Goal: Task Accomplishment & Management: Use online tool/utility

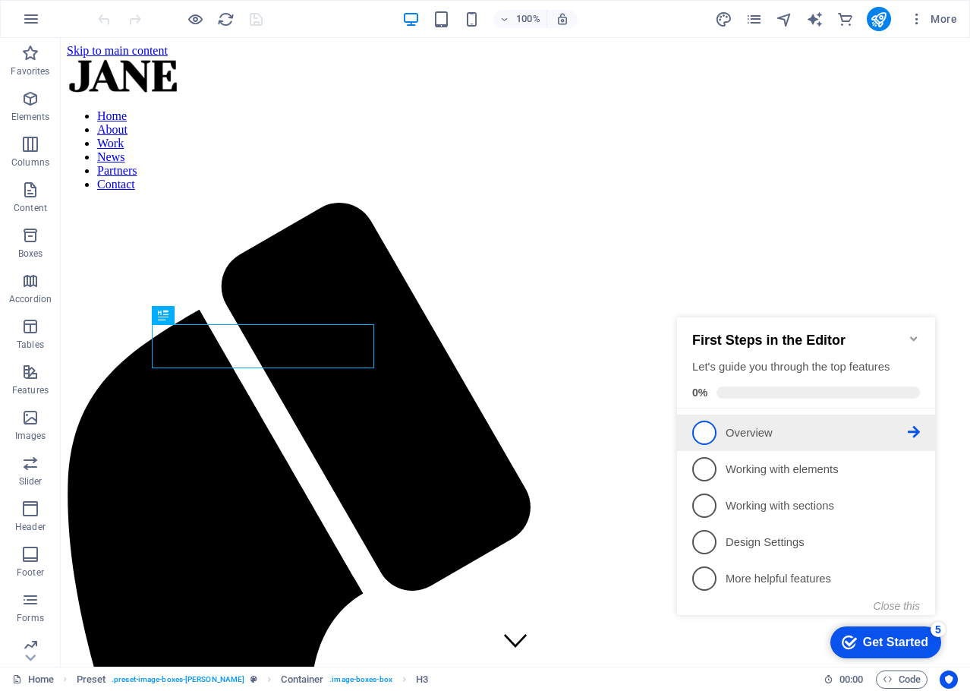
scroll to position [593, 0]
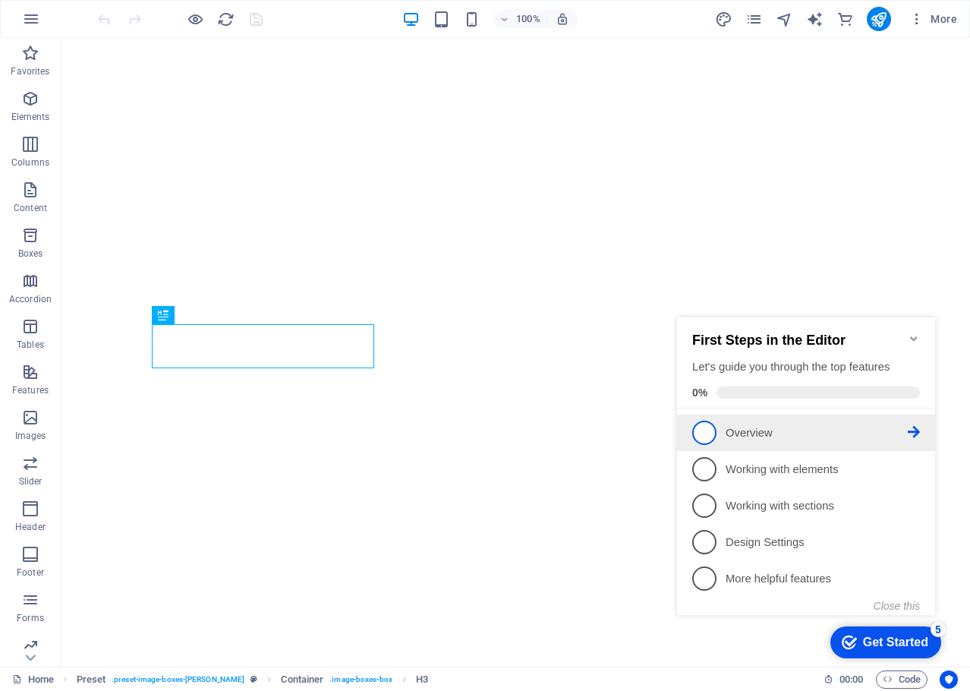
click at [709, 435] on span "1" at bounding box center [705, 433] width 24 height 24
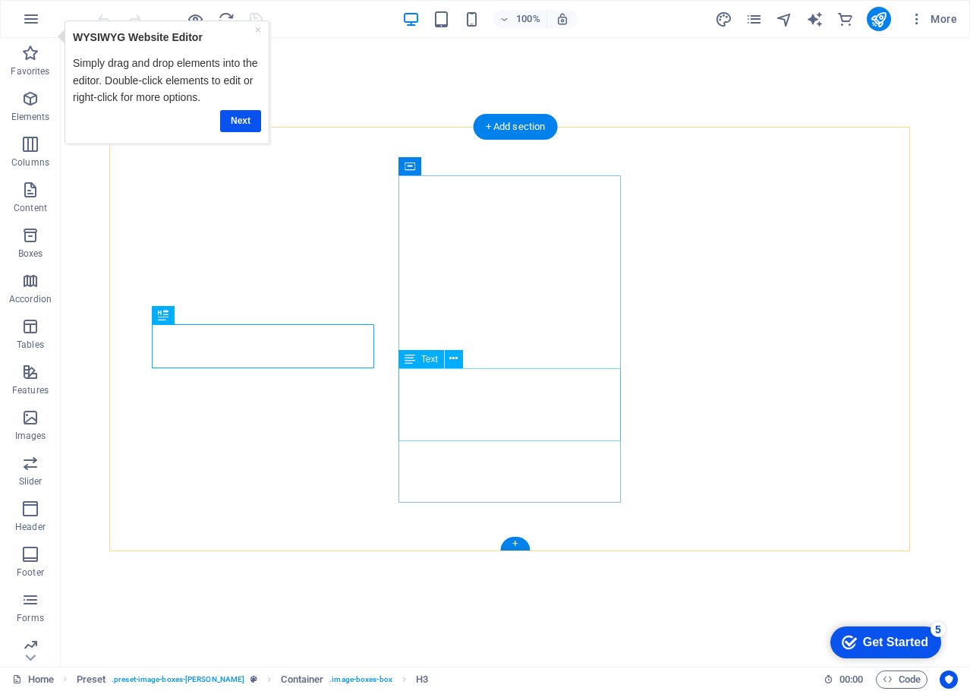
scroll to position [0, 0]
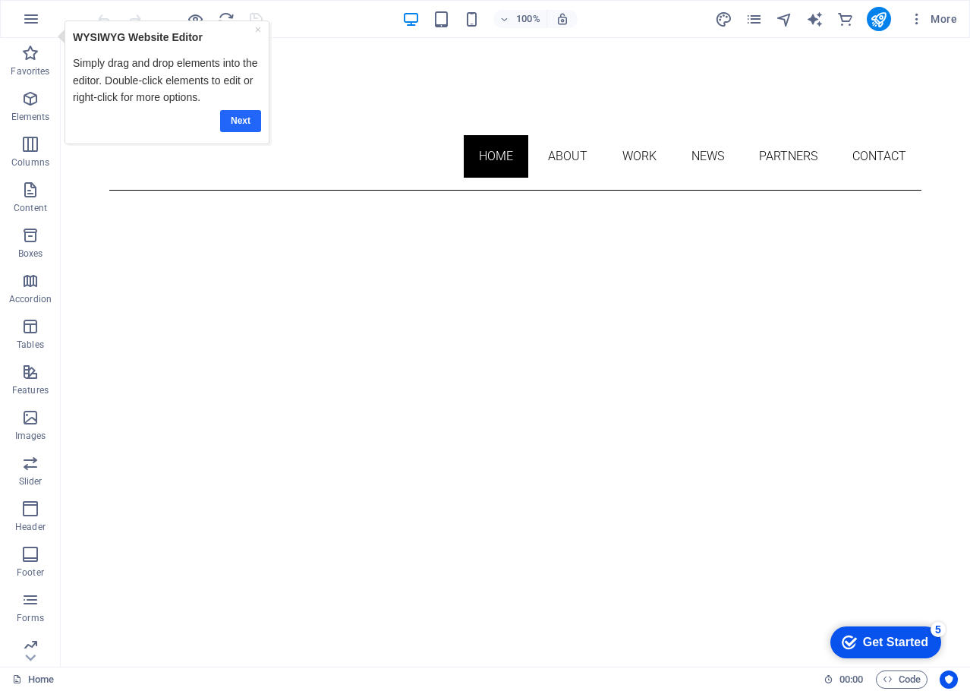
click at [239, 117] on link "Next" at bounding box center [239, 121] width 41 height 22
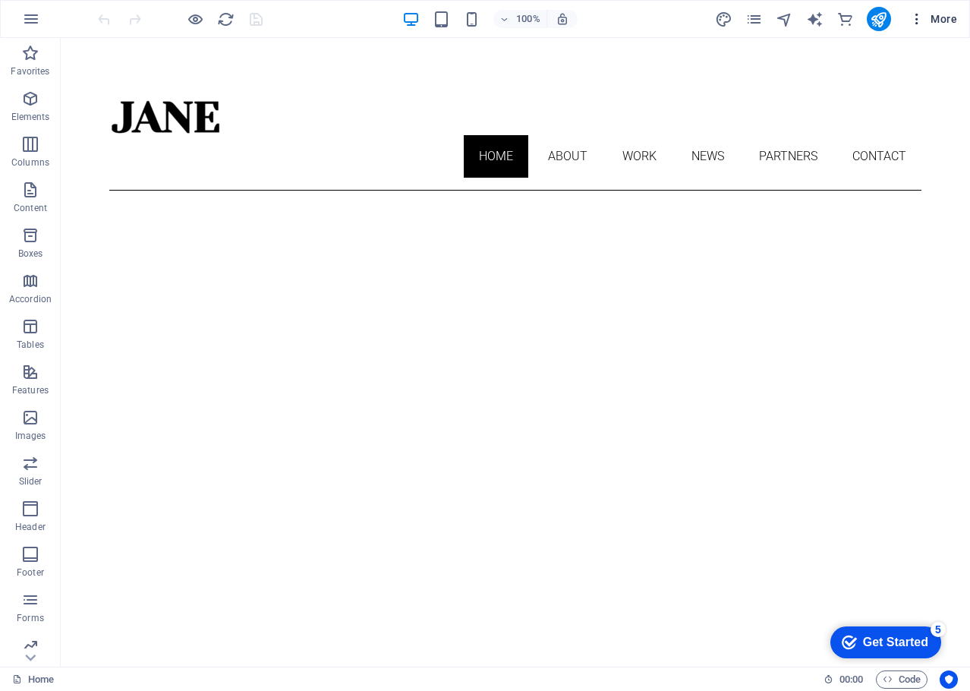
click at [943, 21] on span "More" at bounding box center [934, 18] width 48 height 15
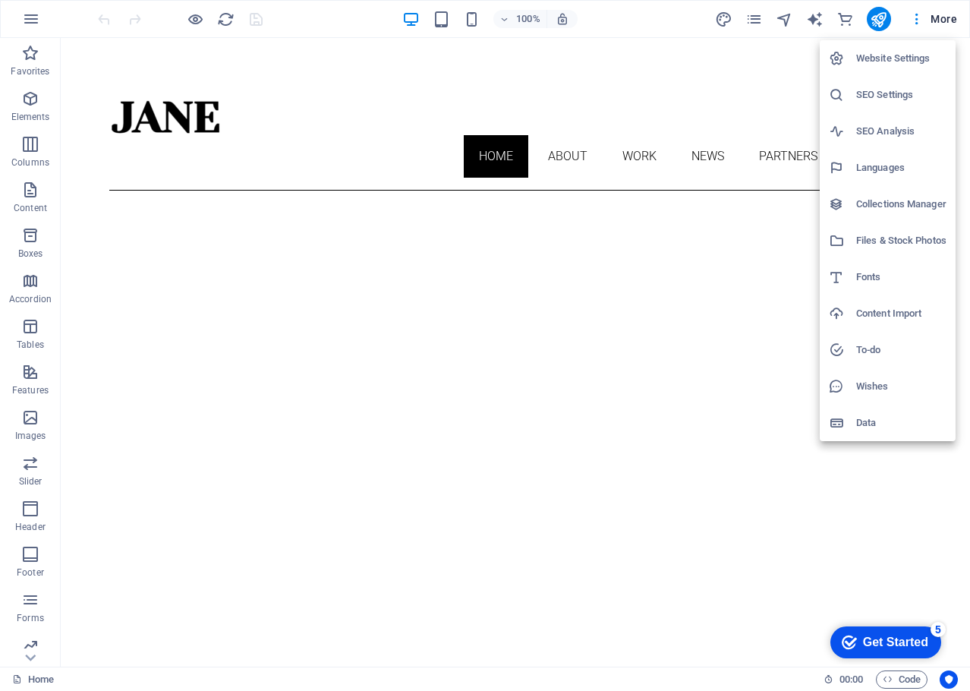
click at [427, 60] on div at bounding box center [485, 345] width 970 height 691
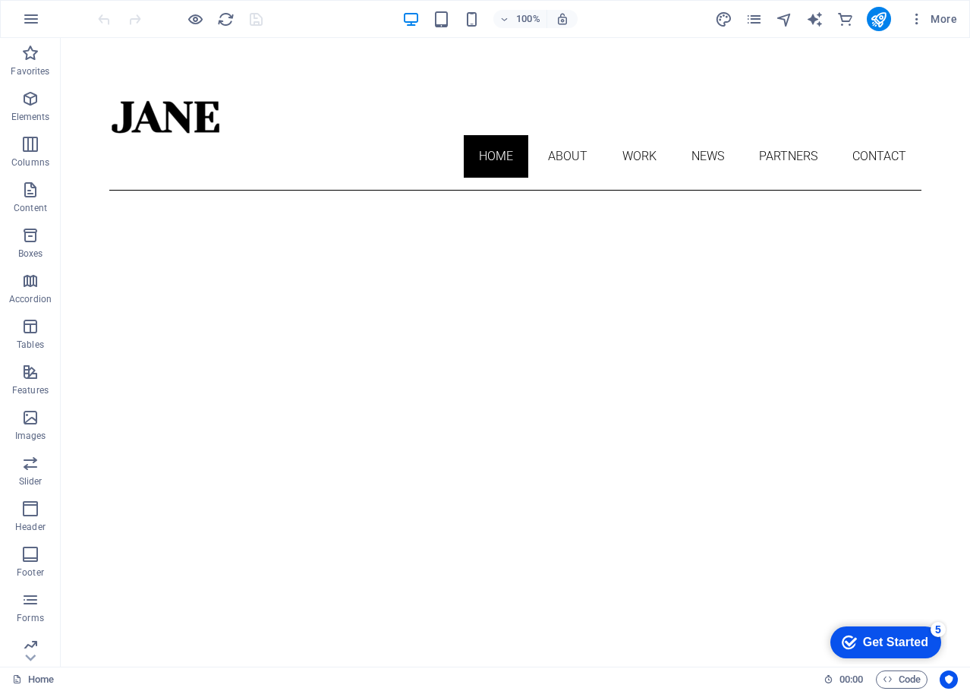
click at [147, 74] on span "Menu Bar" at bounding box center [150, 77] width 39 height 9
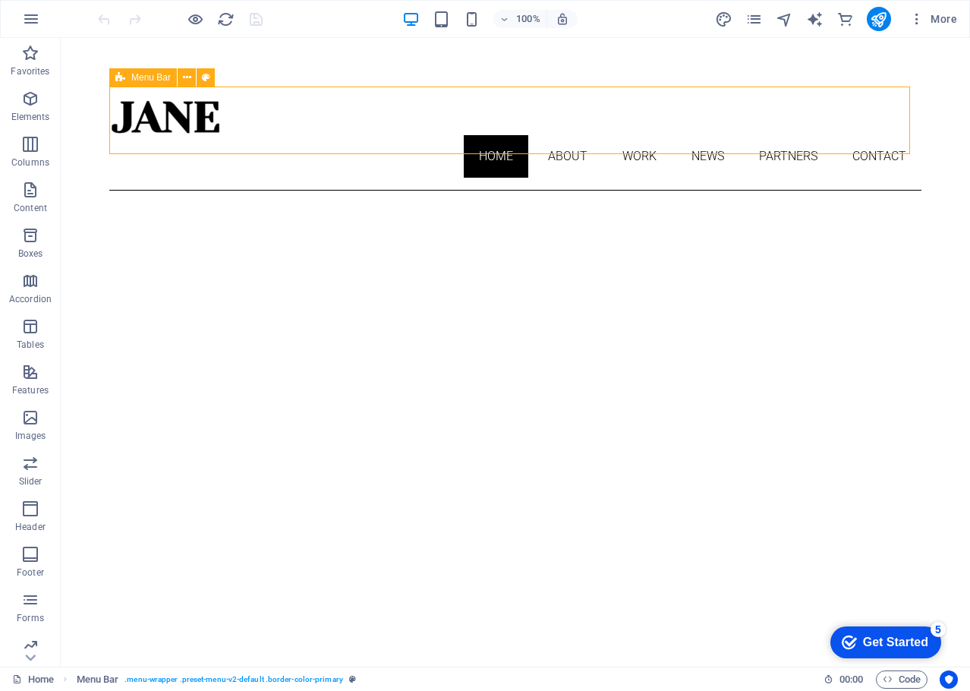
click at [147, 74] on span "Menu Bar" at bounding box center [150, 77] width 39 height 9
select select "header"
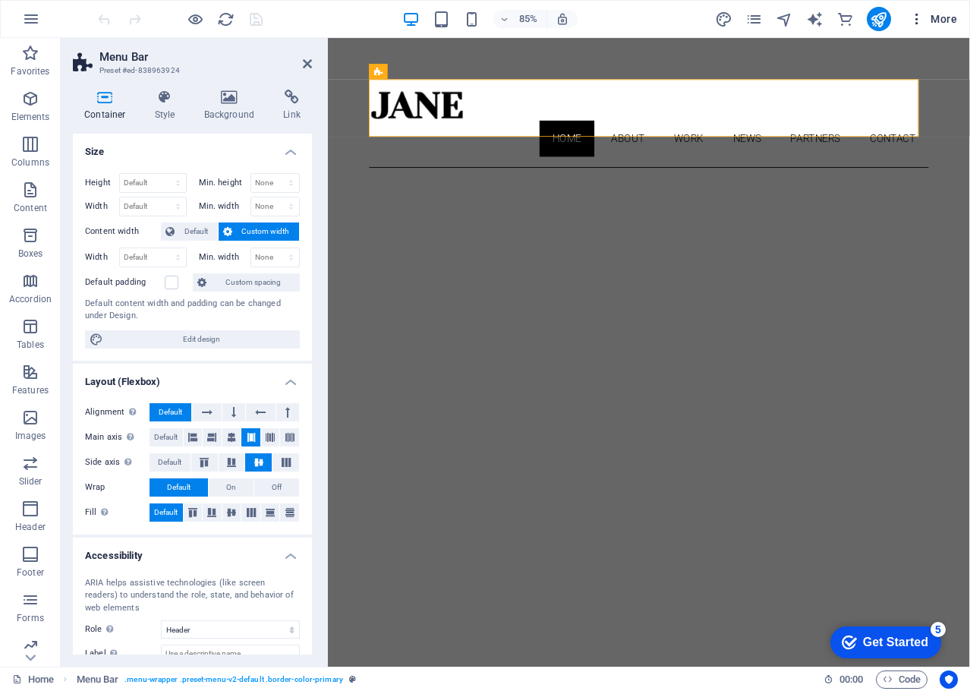
click at [938, 23] on span "More" at bounding box center [934, 18] width 48 height 15
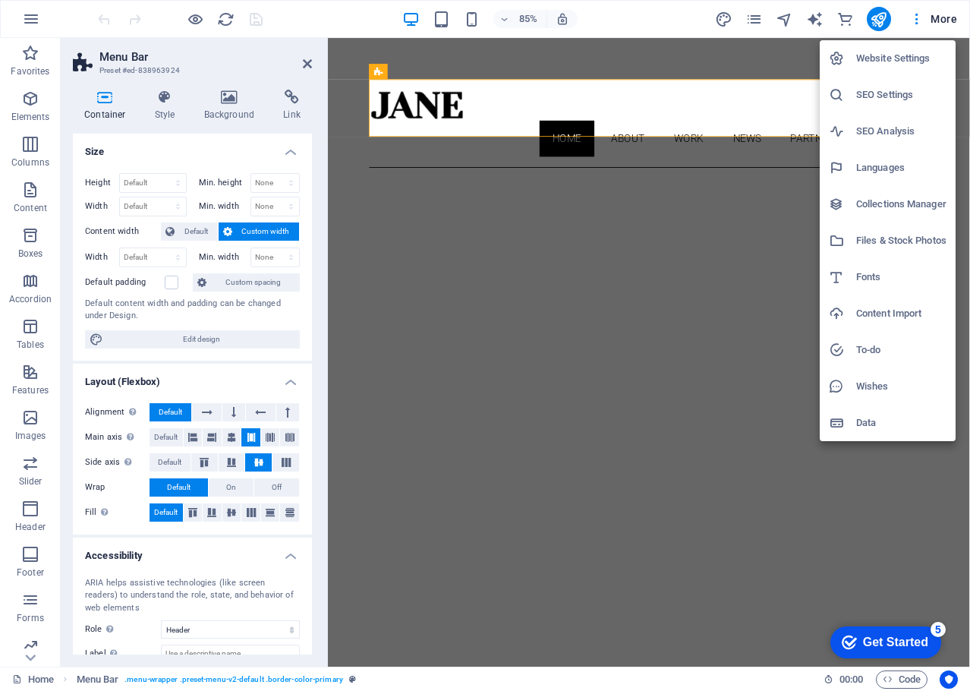
click at [31, 11] on div at bounding box center [485, 345] width 970 height 691
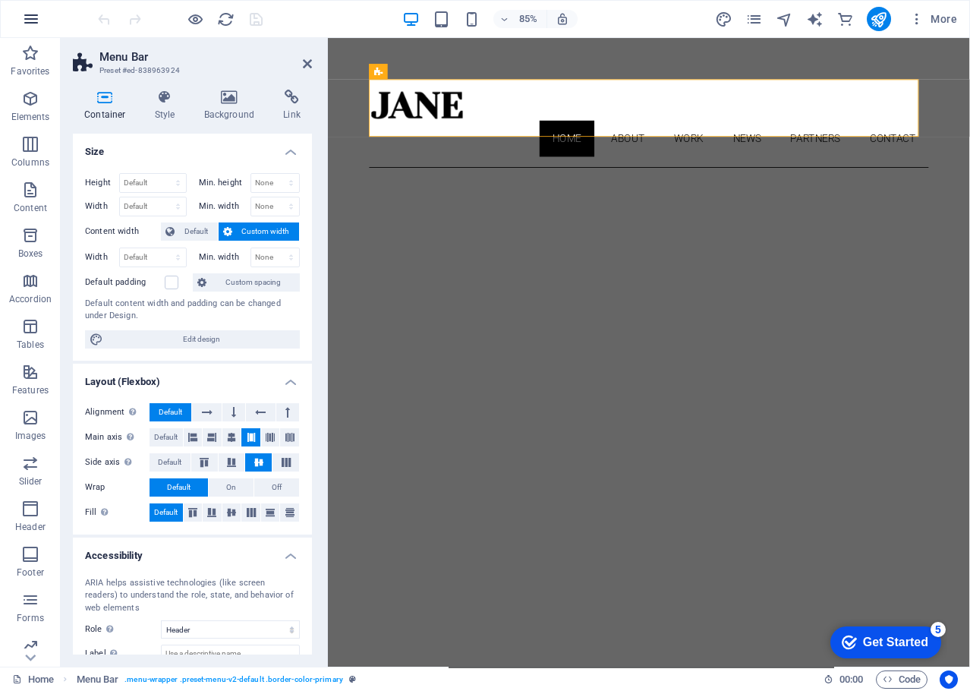
click at [33, 17] on icon "button" at bounding box center [31, 19] width 18 height 18
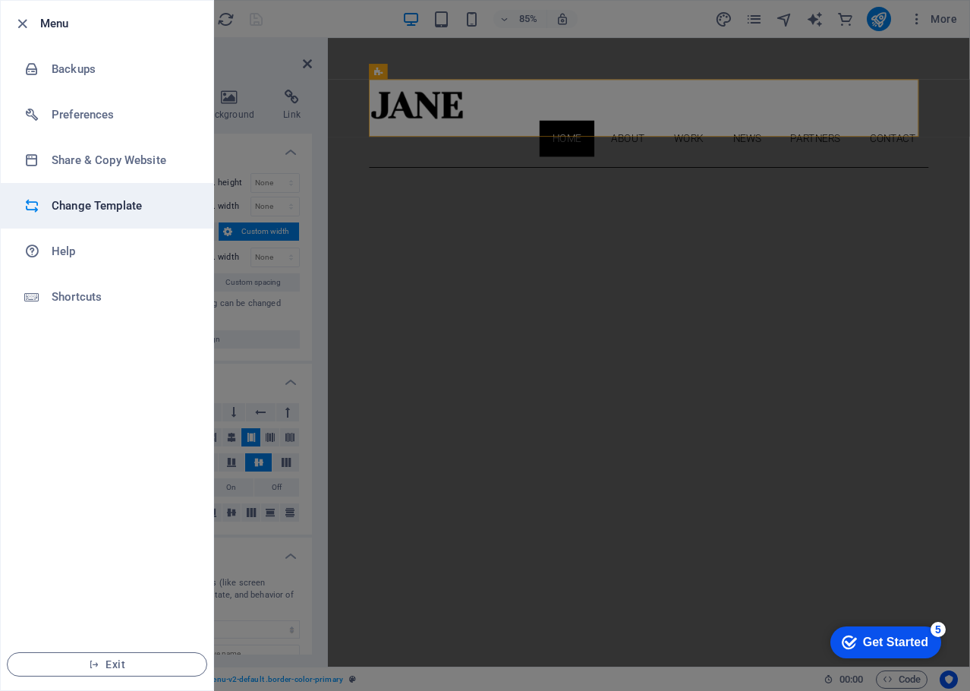
click at [73, 207] on h6 "Change Template" at bounding box center [122, 206] width 140 height 18
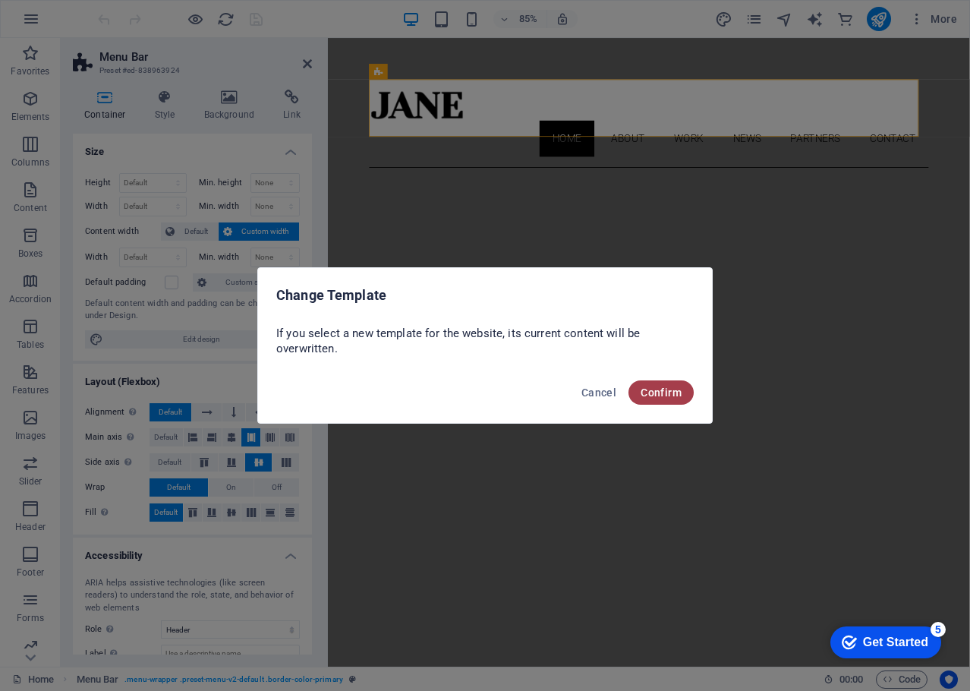
click at [665, 395] on span "Confirm" at bounding box center [661, 392] width 41 height 12
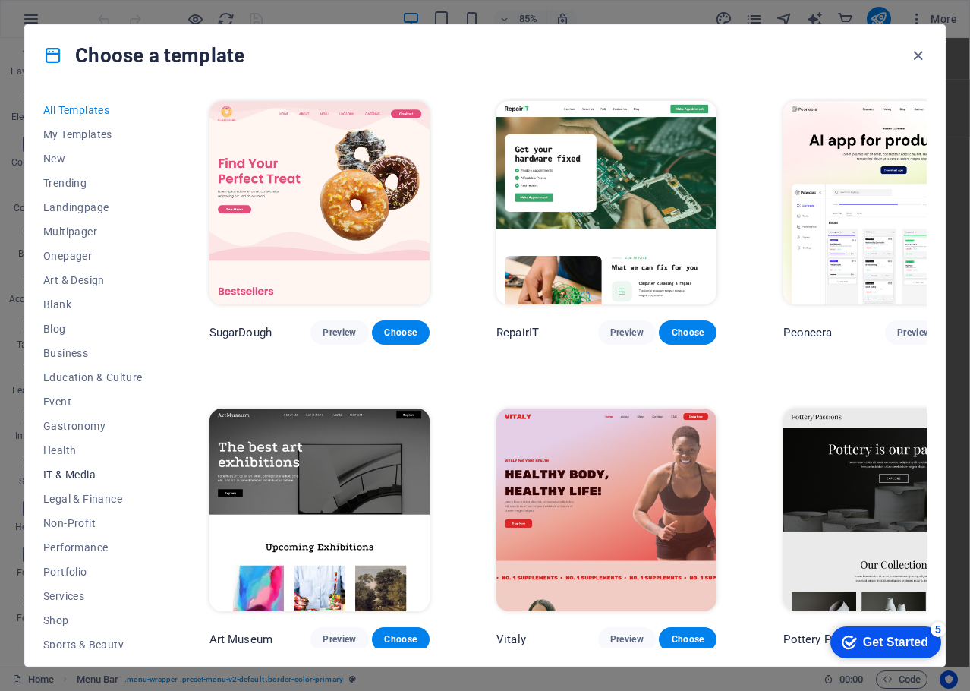
click at [80, 474] on span "IT & Media" at bounding box center [92, 475] width 99 height 12
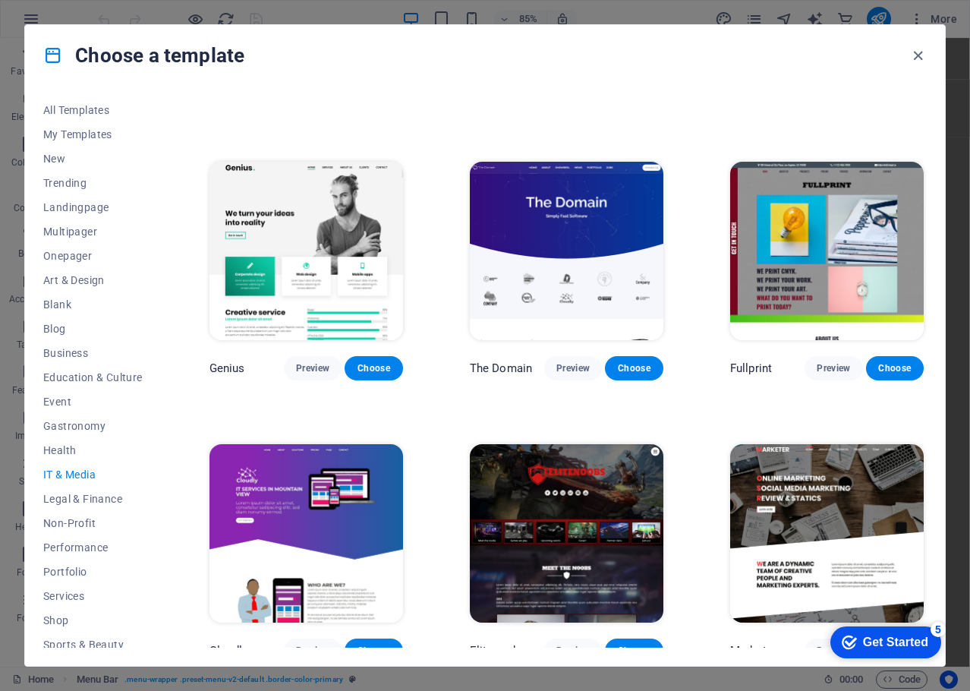
scroll to position [519, 0]
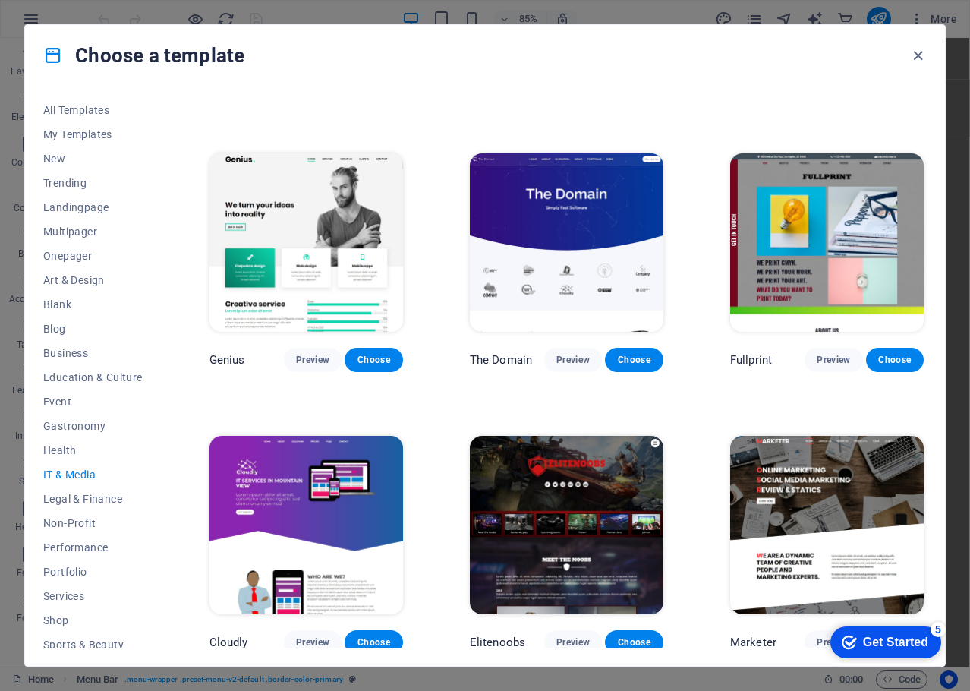
click at [664, 94] on div "All Templates My Templates New Trending Landingpage Multipager Onepager Art & D…" at bounding box center [485, 376] width 920 height 580
click at [90, 133] on span "My Templates" at bounding box center [92, 134] width 99 height 12
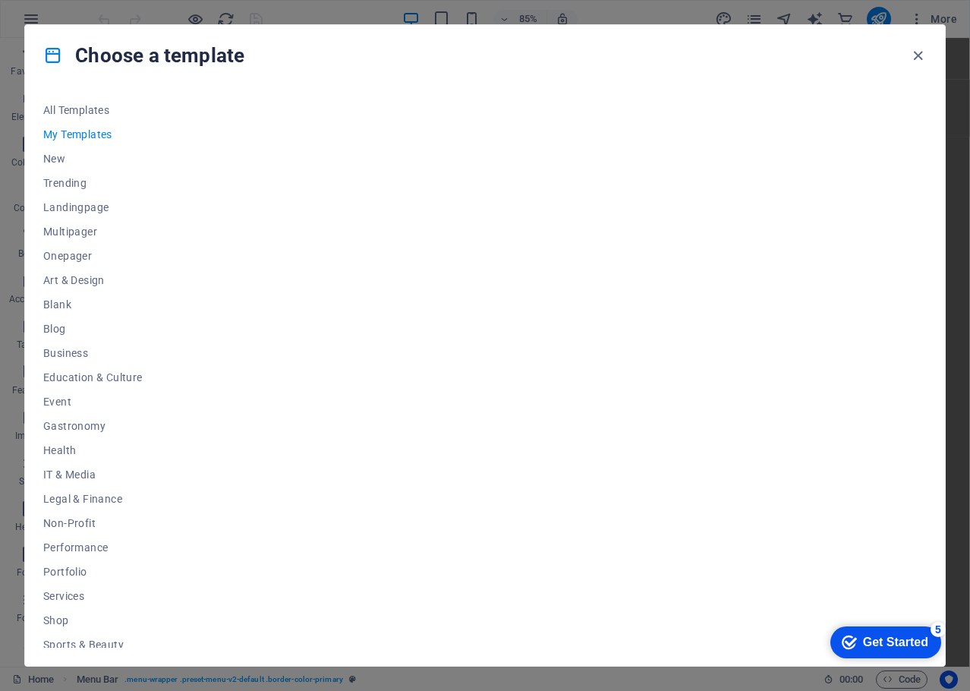
scroll to position [0, 0]
click at [80, 205] on span "Landingpage" at bounding box center [92, 207] width 99 height 12
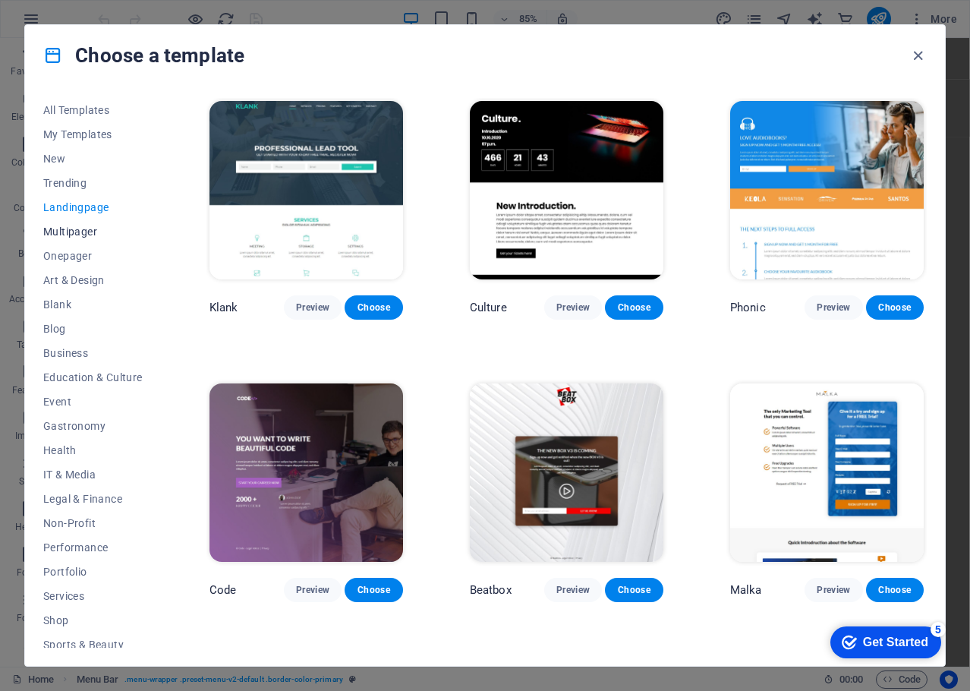
click at [80, 231] on span "Multipager" at bounding box center [92, 232] width 99 height 12
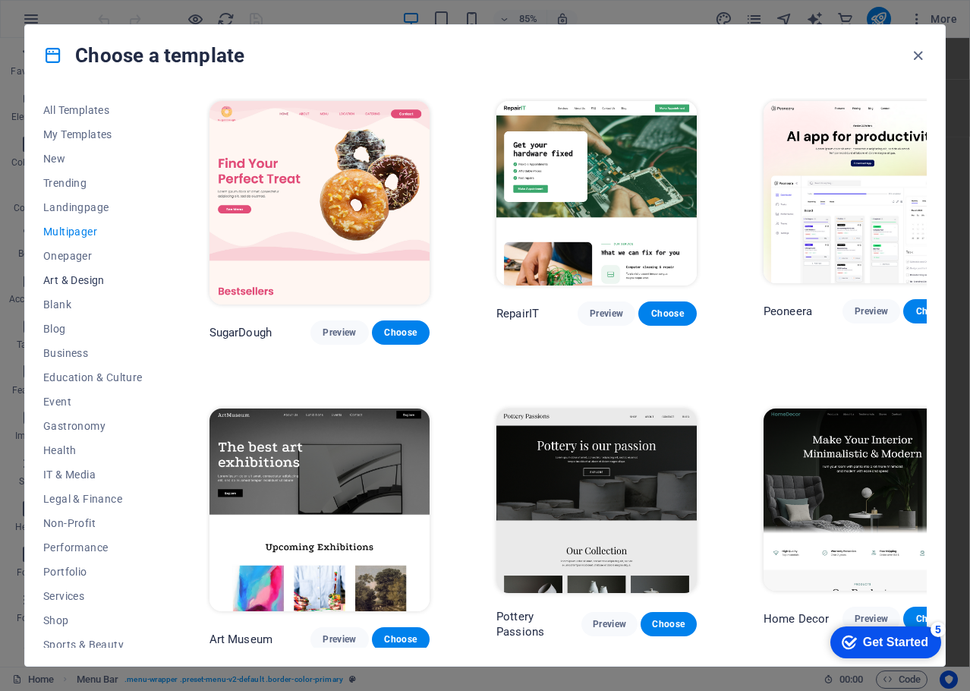
click at [80, 284] on span "Art & Design" at bounding box center [92, 280] width 99 height 12
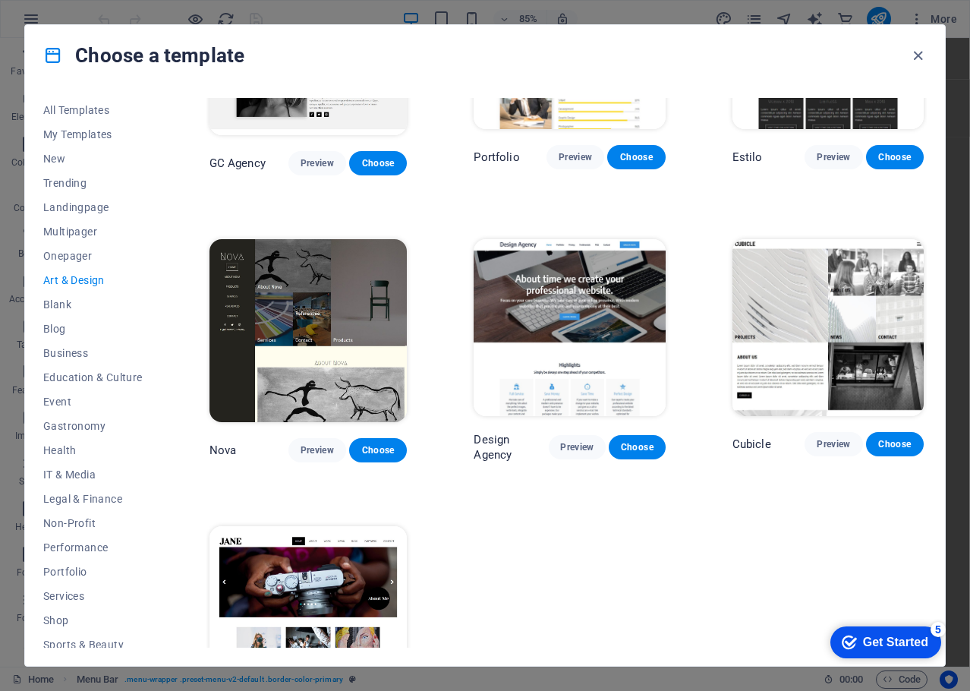
scroll to position [1087, 0]
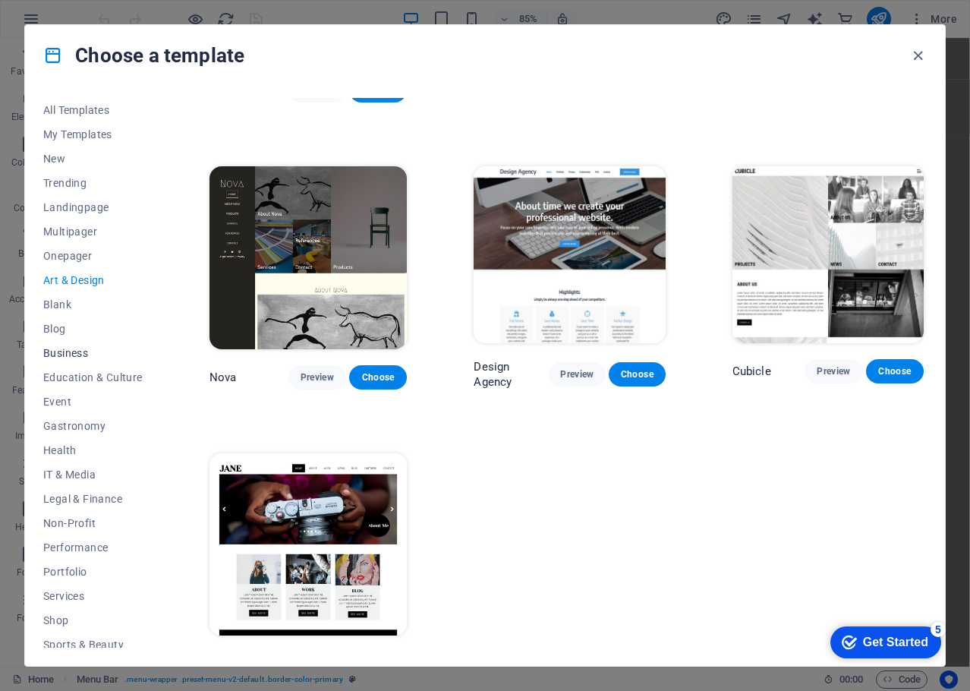
click at [74, 351] on span "Business" at bounding box center [92, 353] width 99 height 12
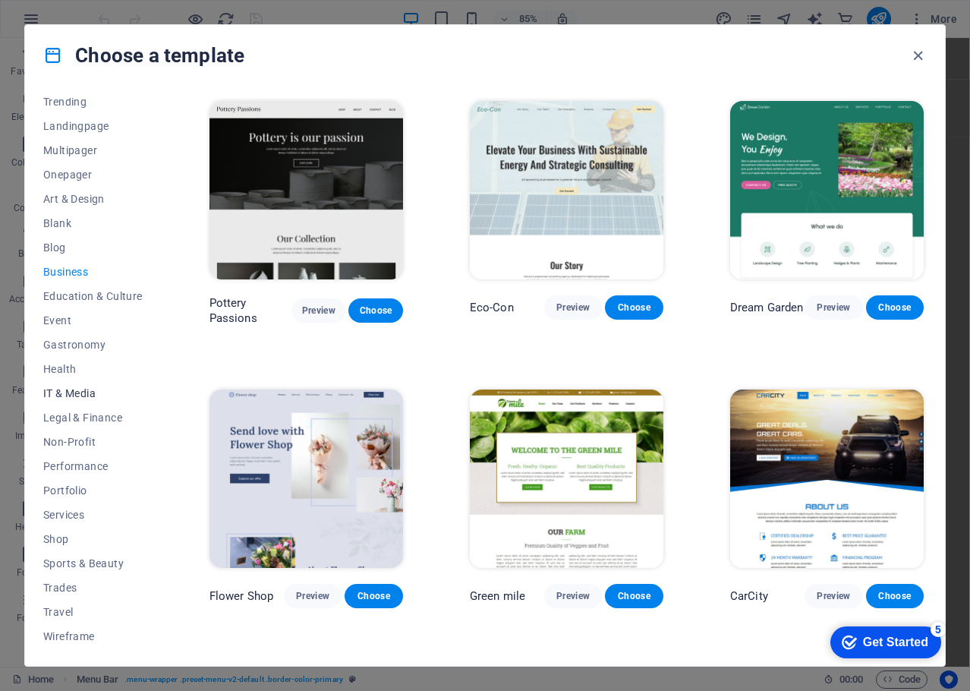
scroll to position [82, 0]
click at [65, 515] on span "Services" at bounding box center [92, 514] width 99 height 12
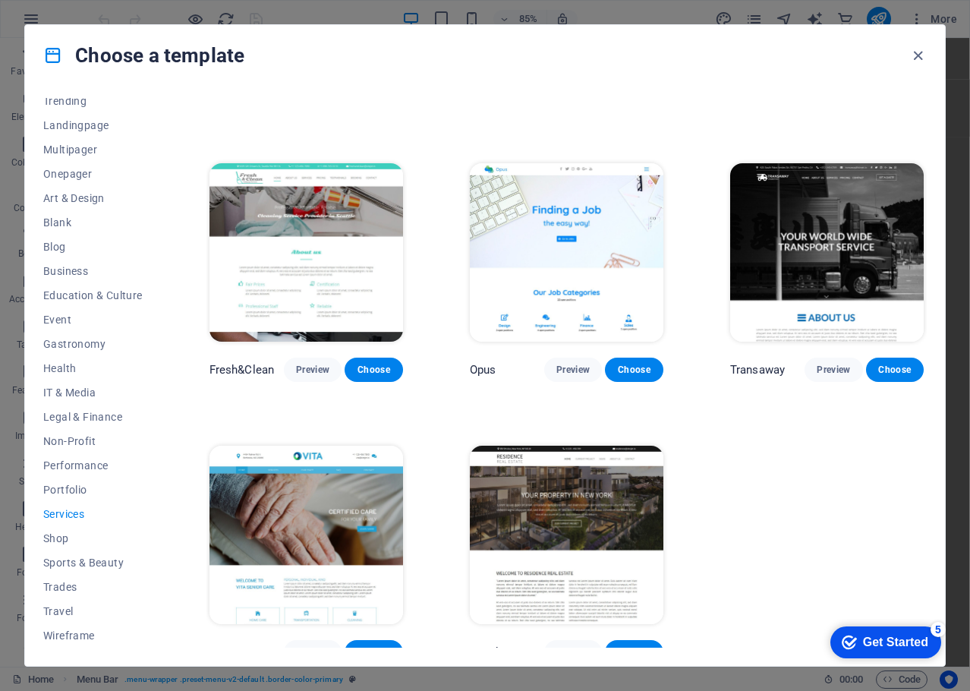
scroll to position [1374, 0]
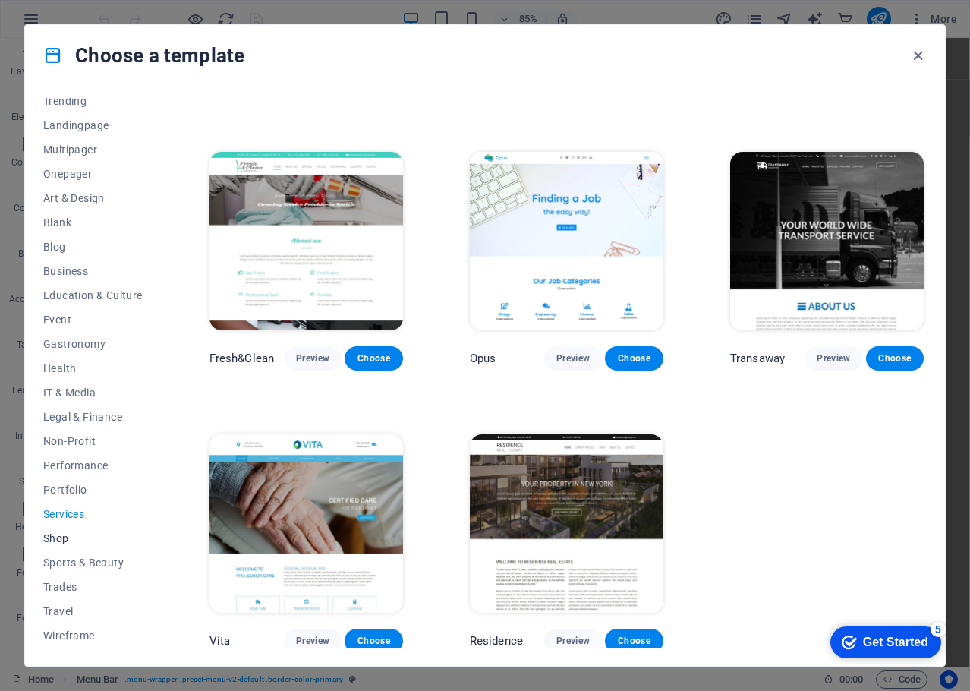
click at [56, 541] on span "Shop" at bounding box center [92, 538] width 99 height 12
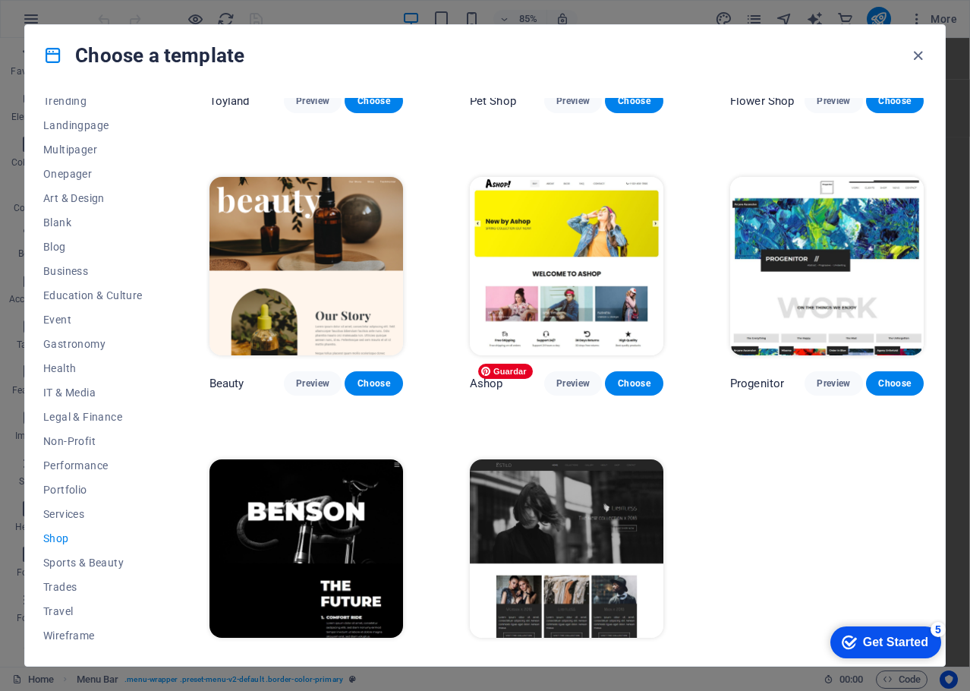
scroll to position [519, 0]
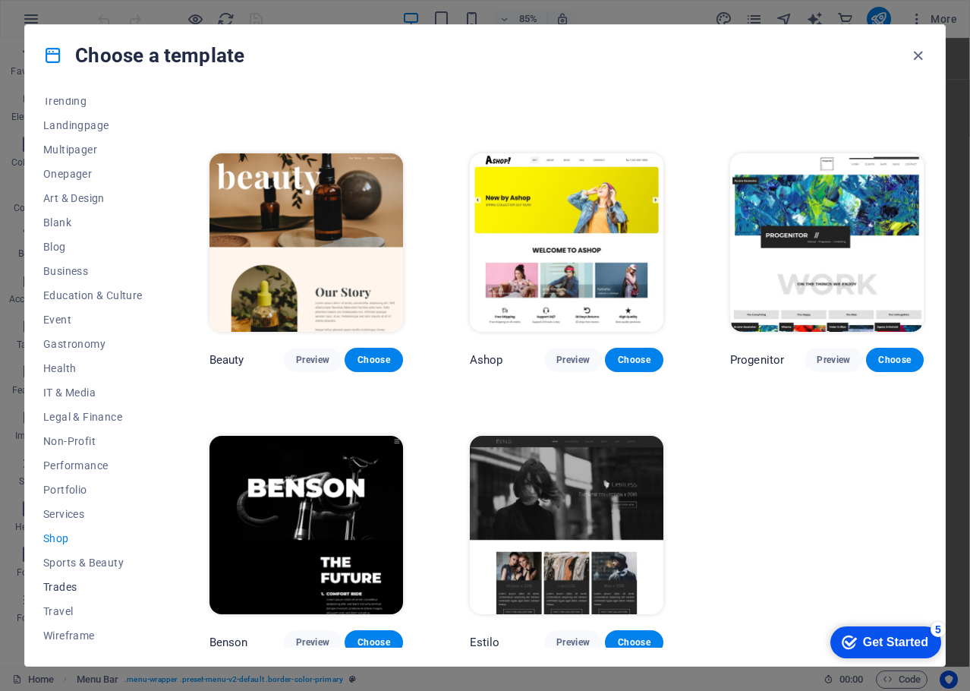
click at [66, 583] on span "Trades" at bounding box center [92, 587] width 99 height 12
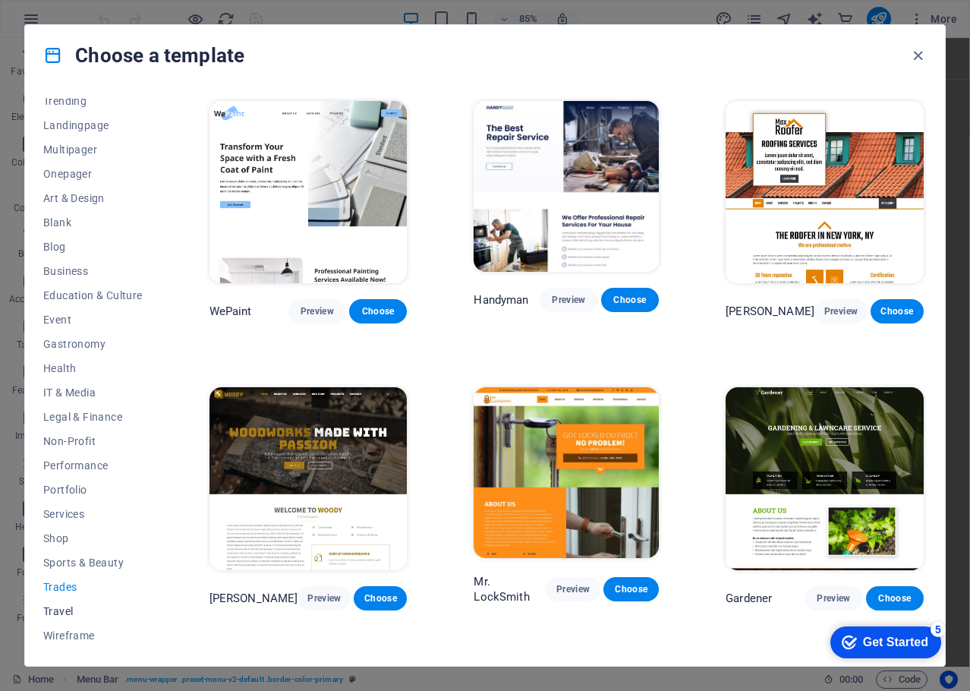
click at [63, 607] on span "Travel" at bounding box center [92, 611] width 99 height 12
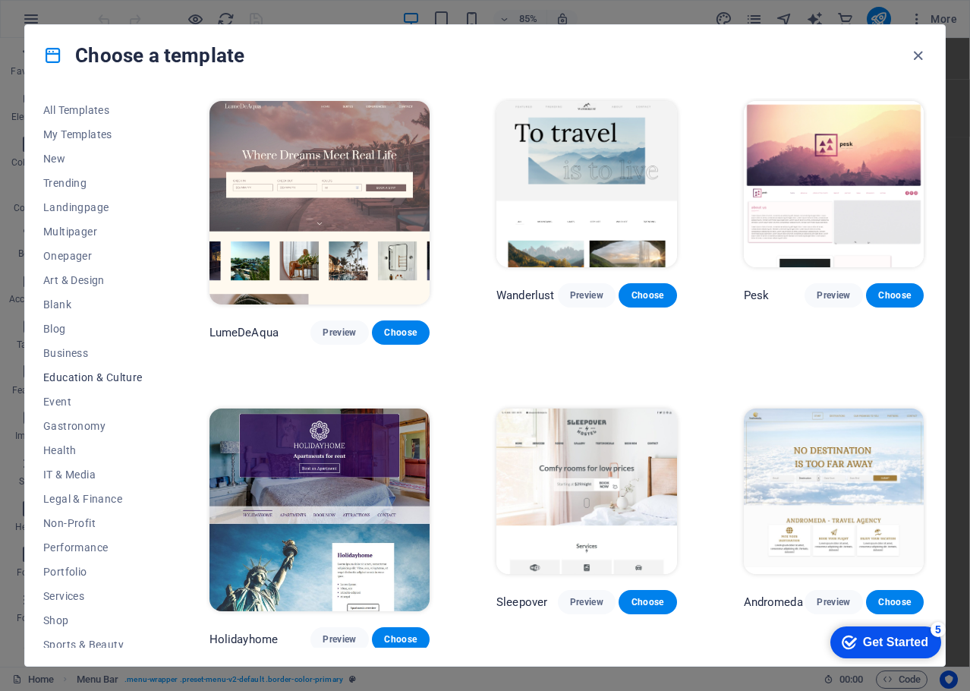
click at [83, 375] on span "Education & Culture" at bounding box center [92, 377] width 99 height 12
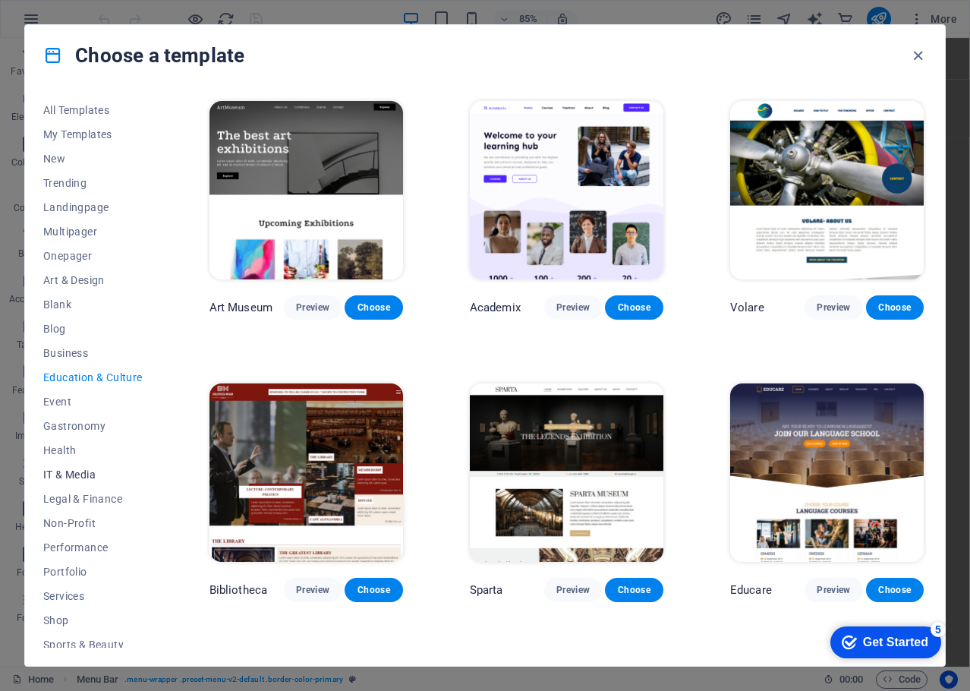
click at [81, 469] on span "IT & Media" at bounding box center [92, 475] width 99 height 12
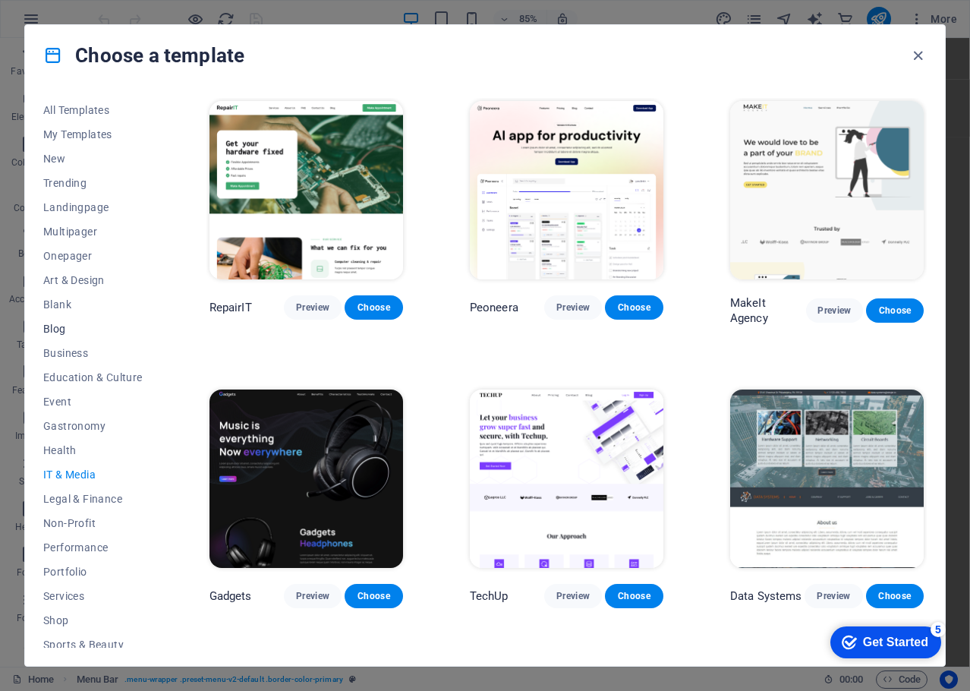
click at [67, 324] on span "Blog" at bounding box center [92, 329] width 99 height 12
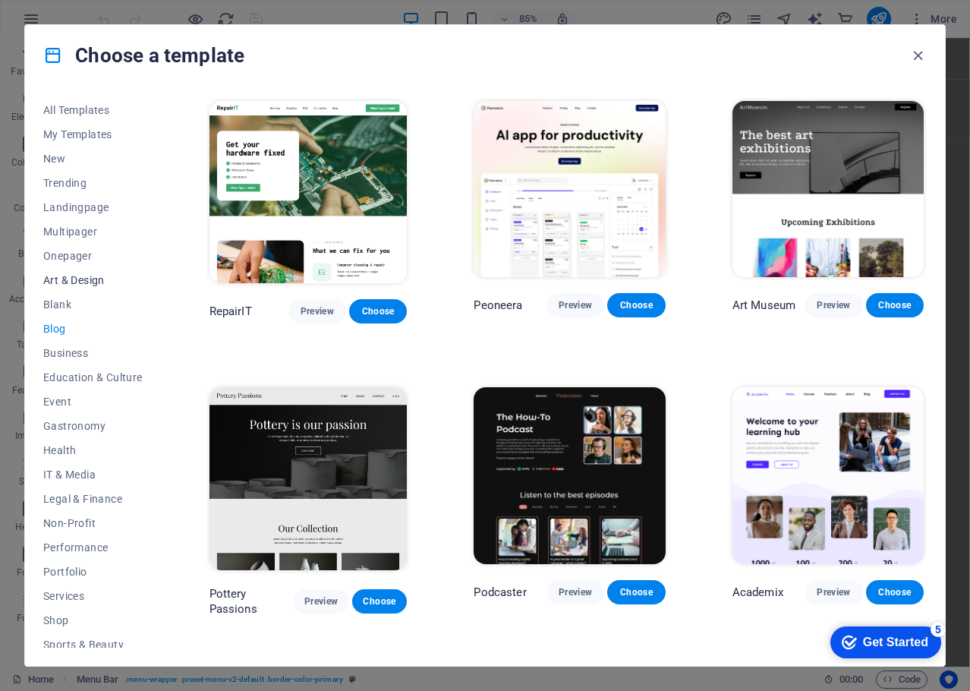
click at [81, 281] on span "Art & Design" at bounding box center [92, 280] width 99 height 12
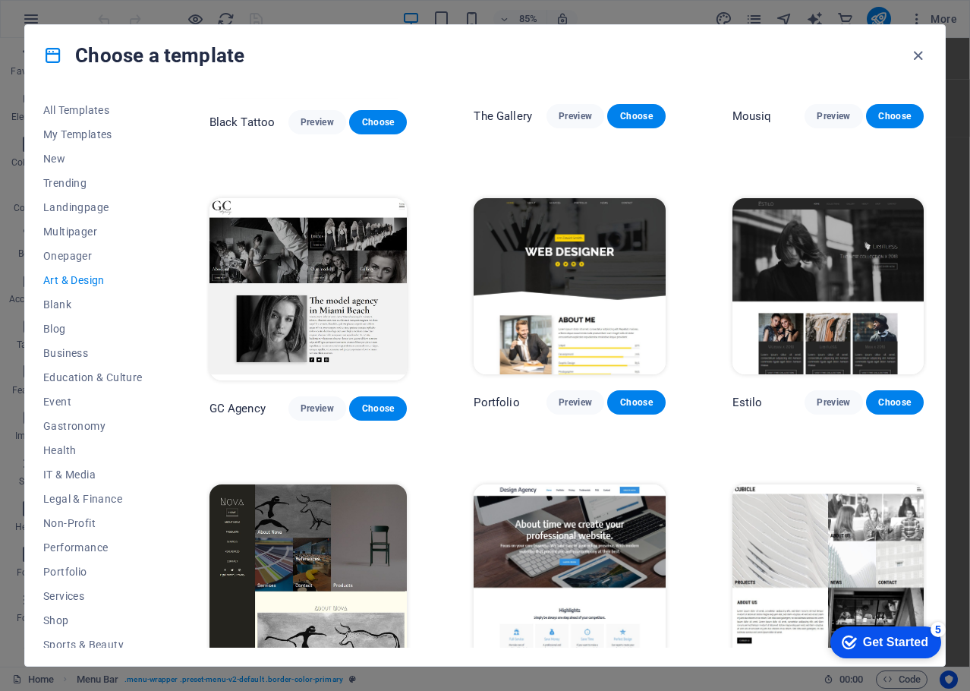
scroll to position [759, 0]
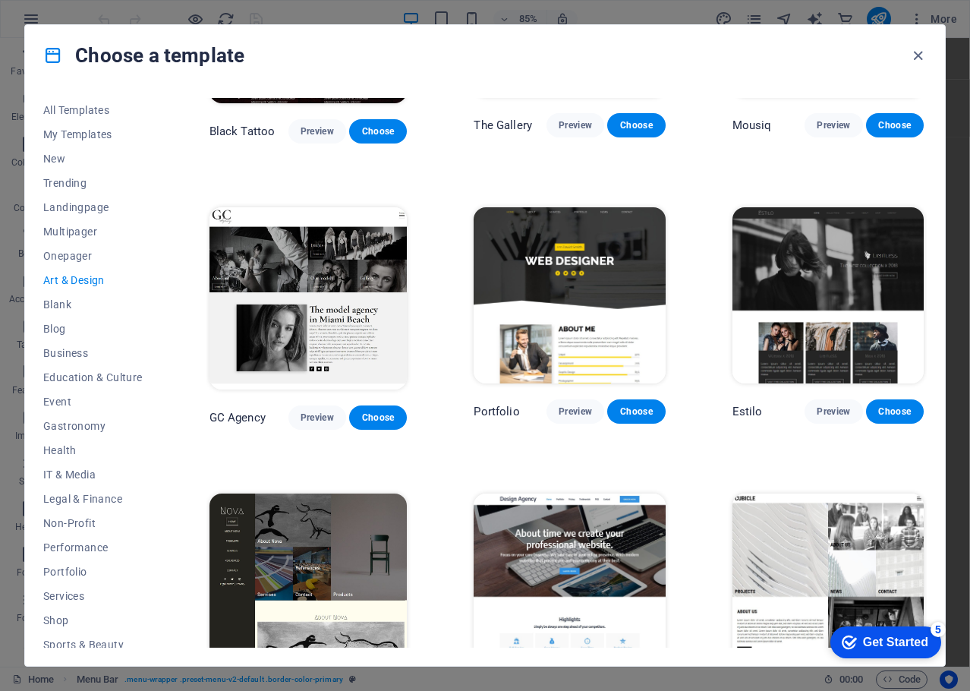
click at [781, 417] on div "Max Hatzy Preview Choose Création Preview Choose Pesk Preview Choose JD Photogr…" at bounding box center [567, 171] width 721 height 1664
click at [821, 405] on span "Preview" at bounding box center [833, 411] width 33 height 12
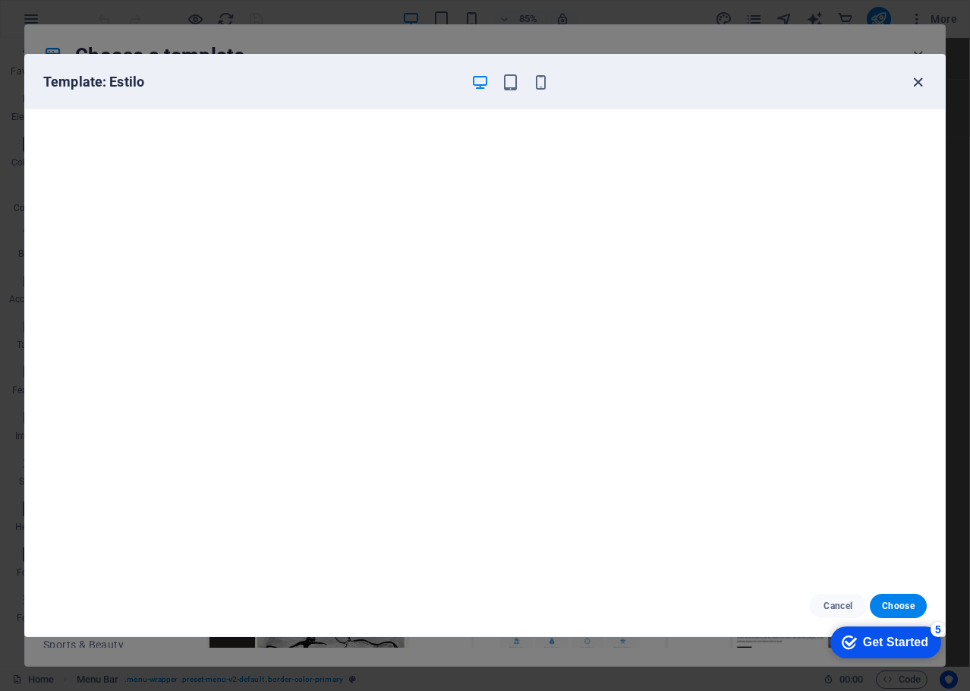
click at [918, 84] on icon "button" at bounding box center [918, 82] width 17 height 17
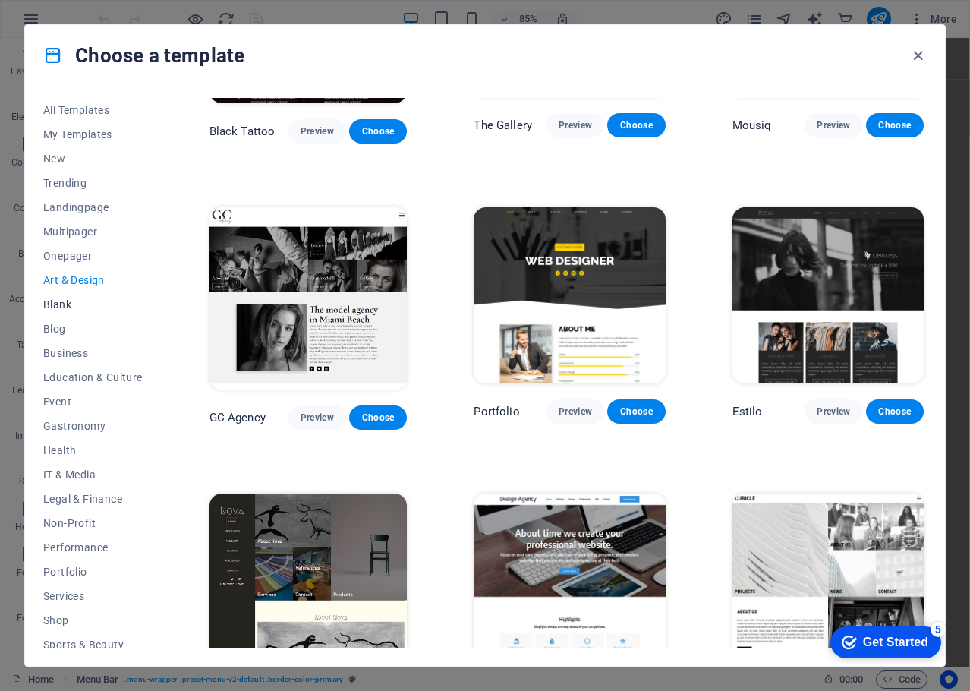
click at [64, 308] on span "Blank" at bounding box center [92, 304] width 99 height 12
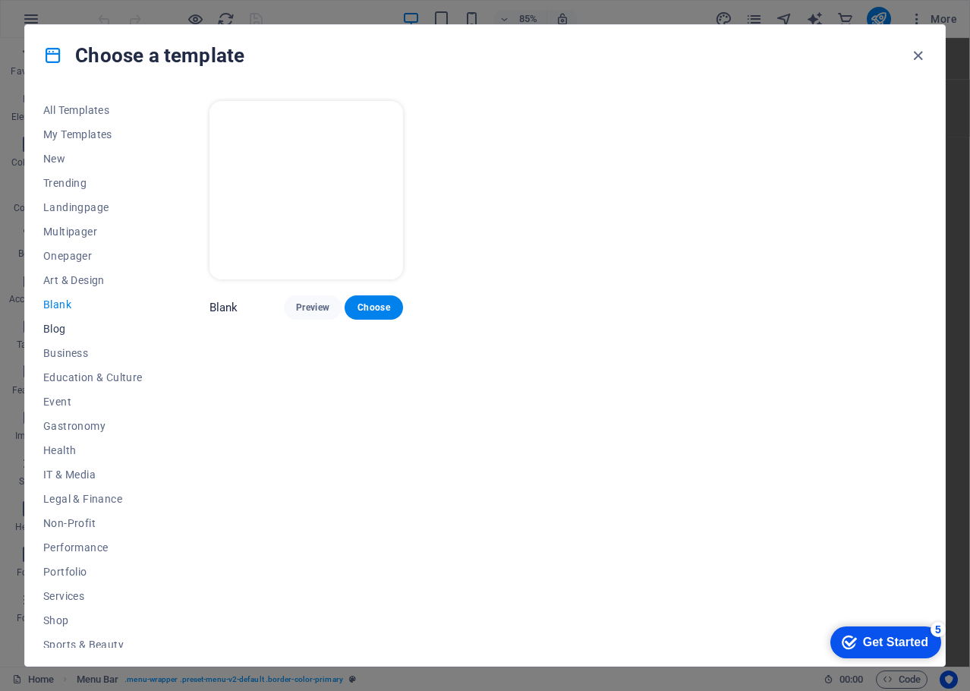
click at [58, 330] on span "Blog" at bounding box center [92, 329] width 99 height 12
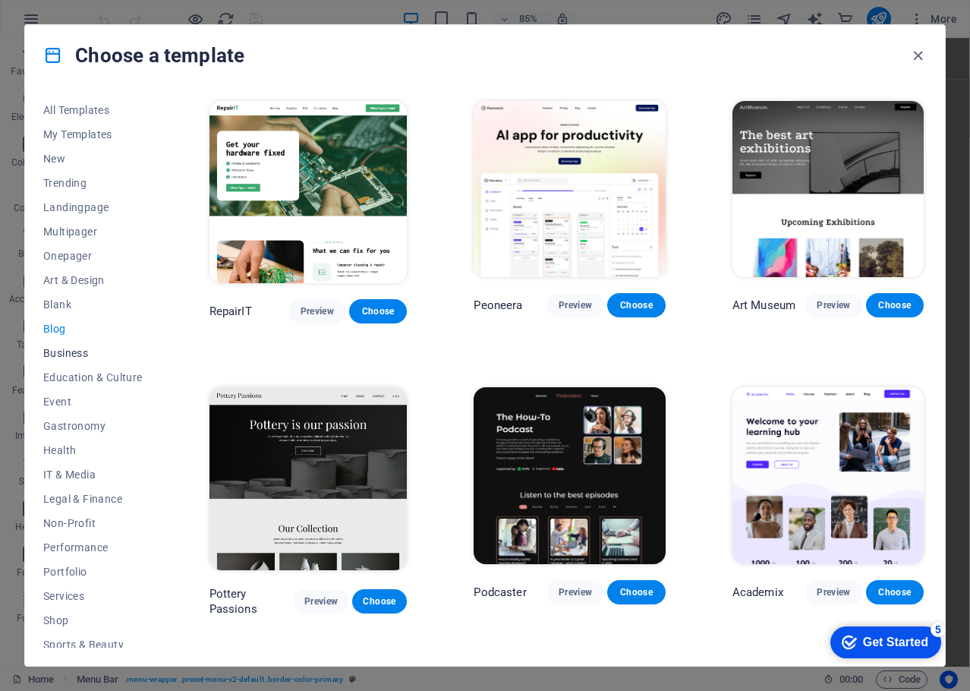
click at [77, 355] on span "Business" at bounding box center [92, 353] width 99 height 12
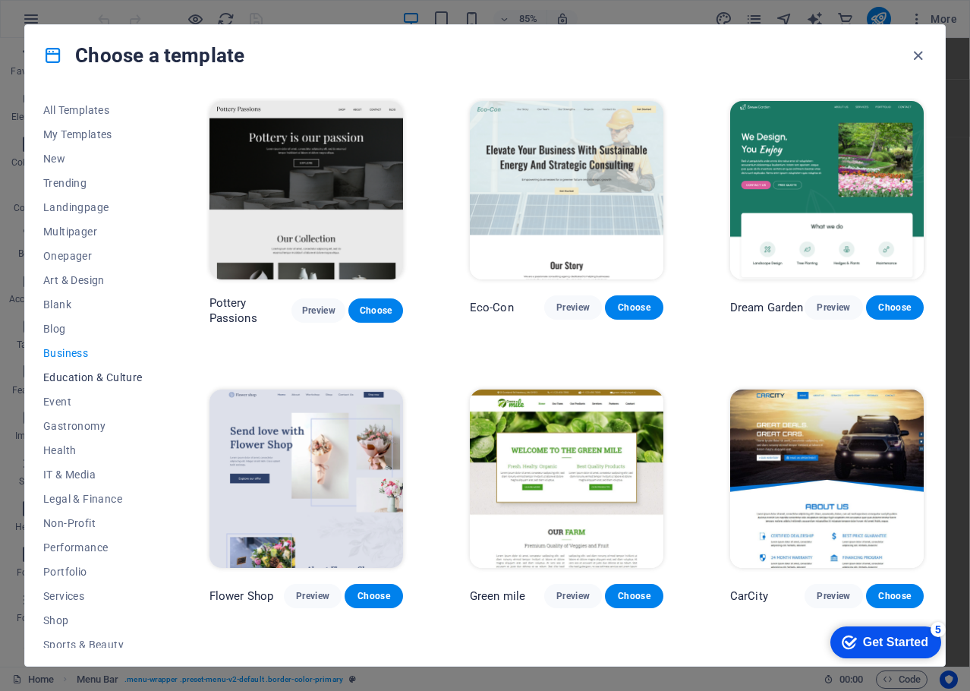
click at [82, 382] on span "Education & Culture" at bounding box center [92, 377] width 99 height 12
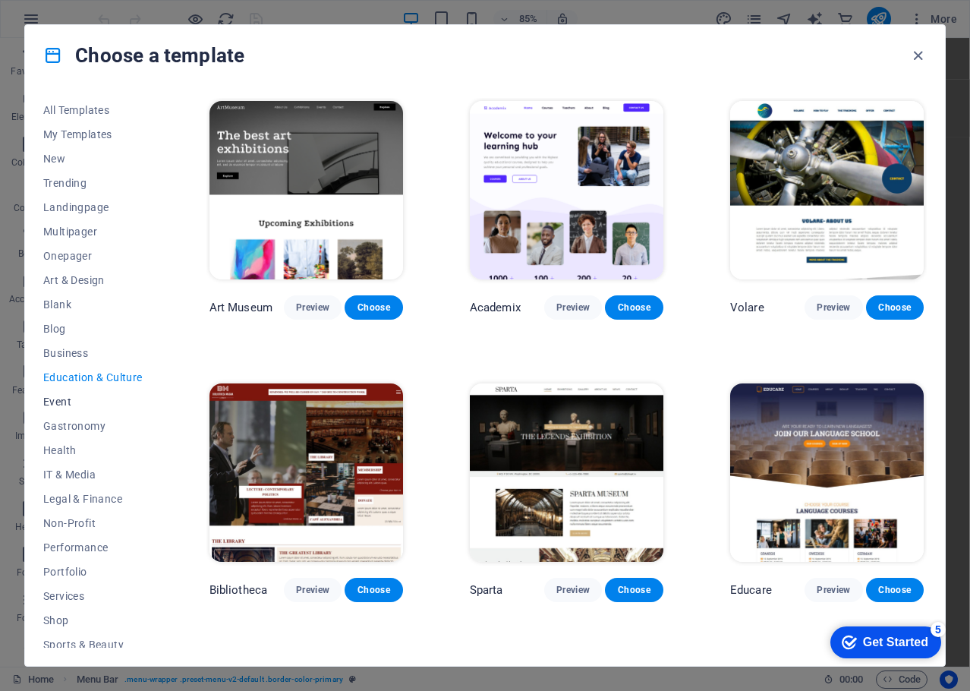
click at [63, 399] on span "Event" at bounding box center [92, 402] width 99 height 12
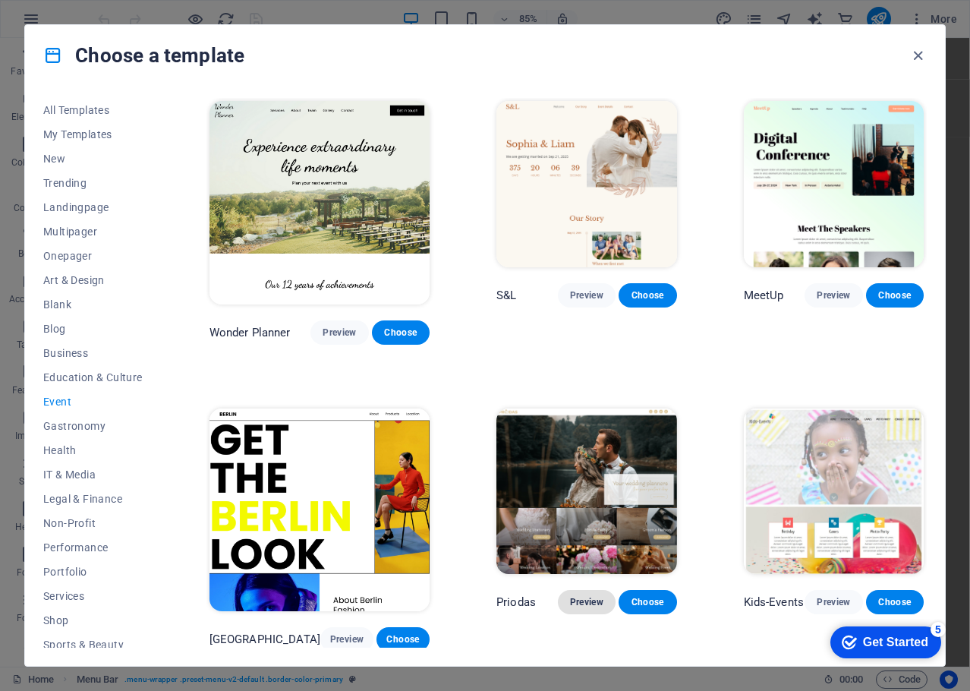
click at [570, 596] on span "Preview" at bounding box center [586, 602] width 33 height 12
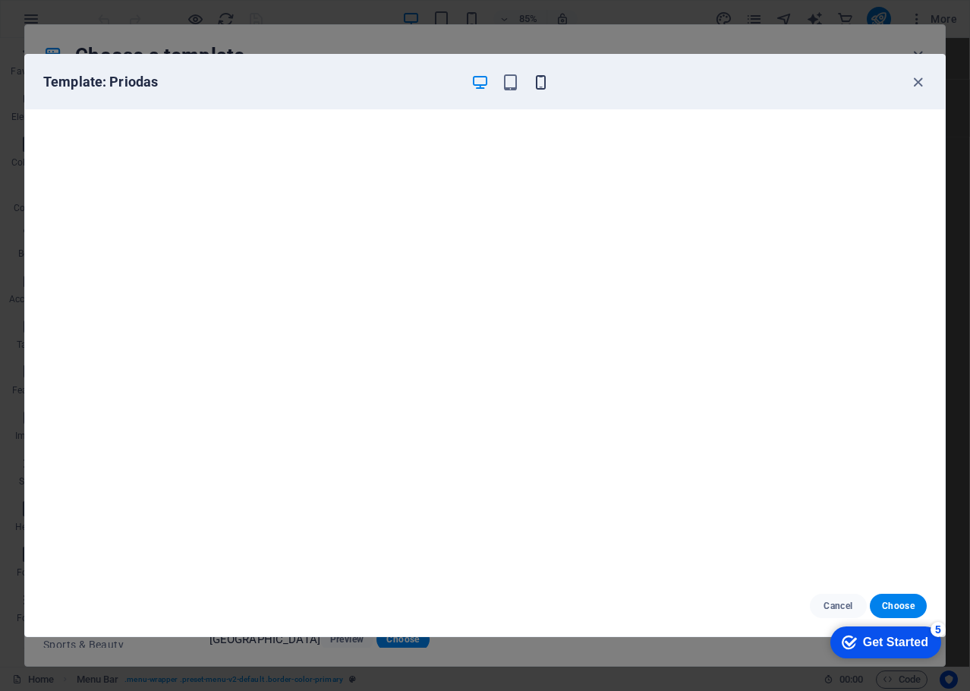
click at [545, 80] on icon "button" at bounding box center [540, 82] width 17 height 17
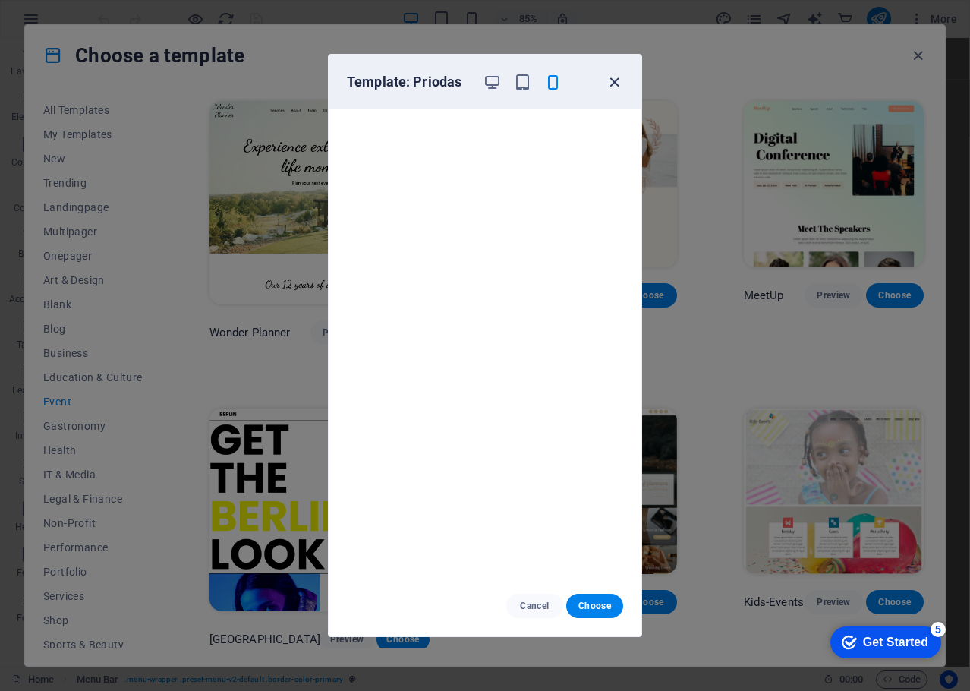
click at [616, 81] on icon "button" at bounding box center [614, 82] width 17 height 17
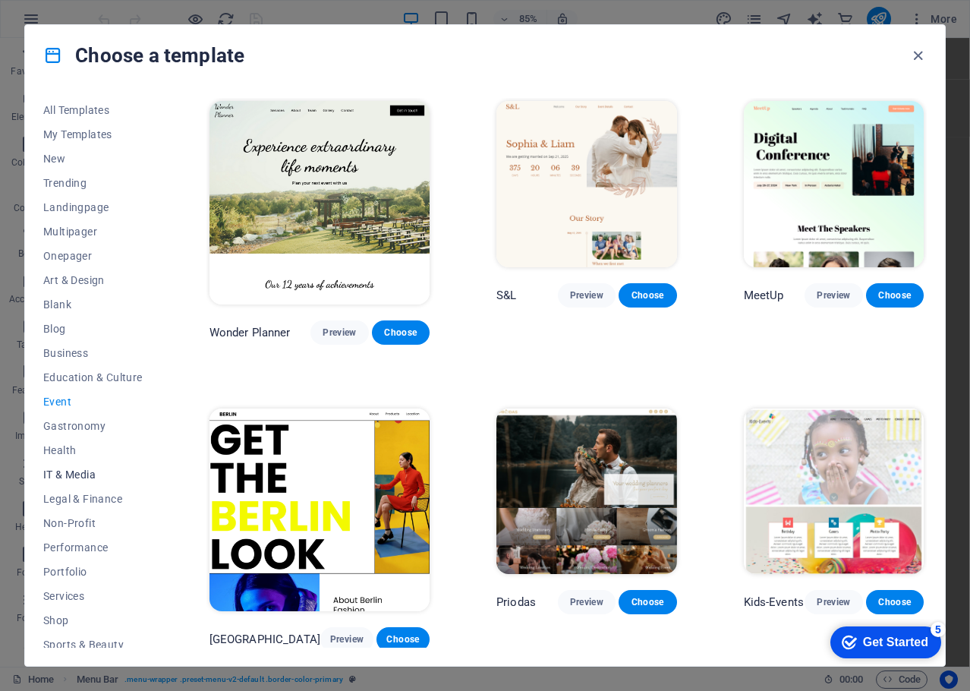
click at [77, 473] on span "IT & Media" at bounding box center [92, 475] width 99 height 12
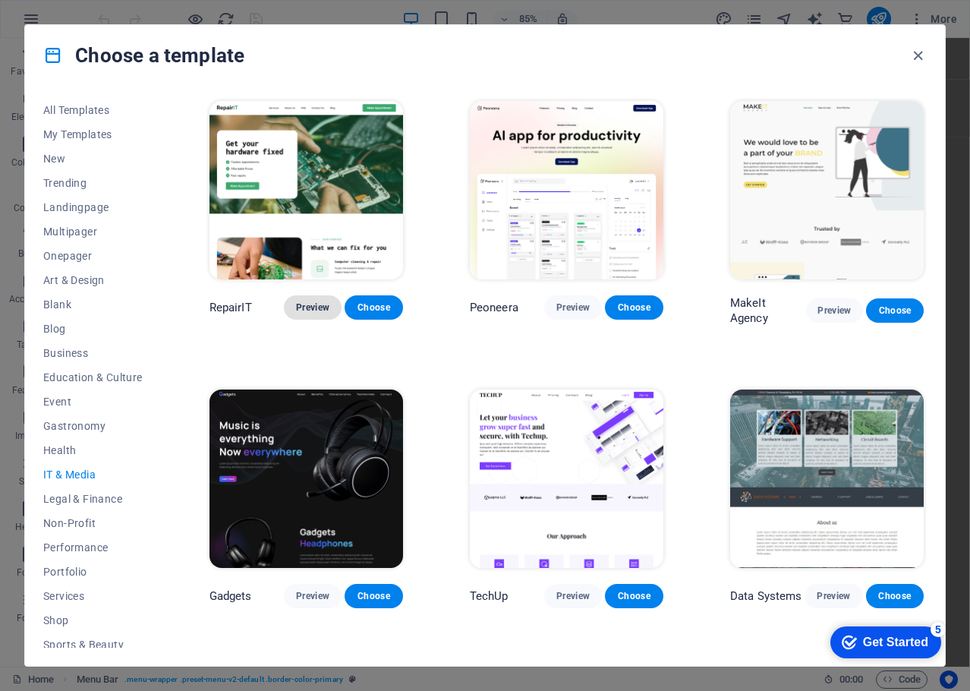
click at [312, 308] on span "Preview" at bounding box center [312, 307] width 33 height 12
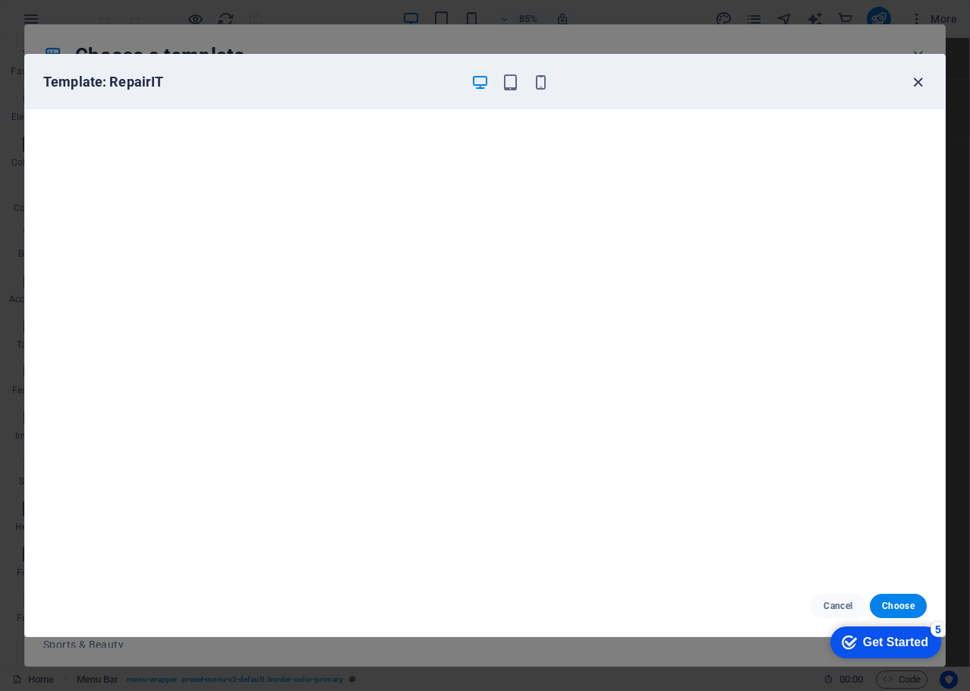
click at [920, 78] on icon "button" at bounding box center [918, 82] width 17 height 17
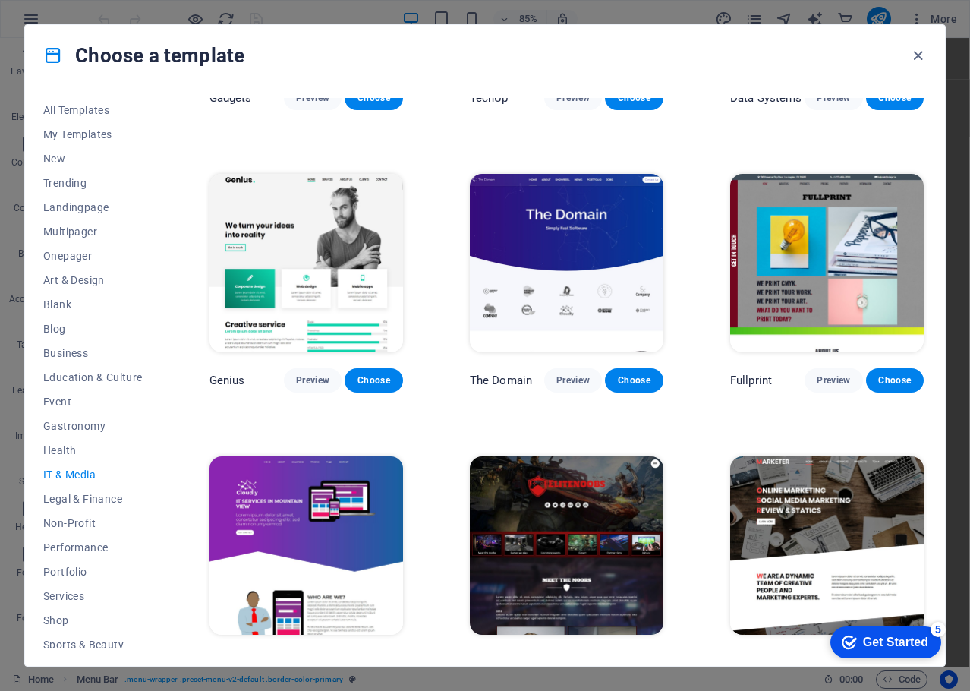
scroll to position [519, 0]
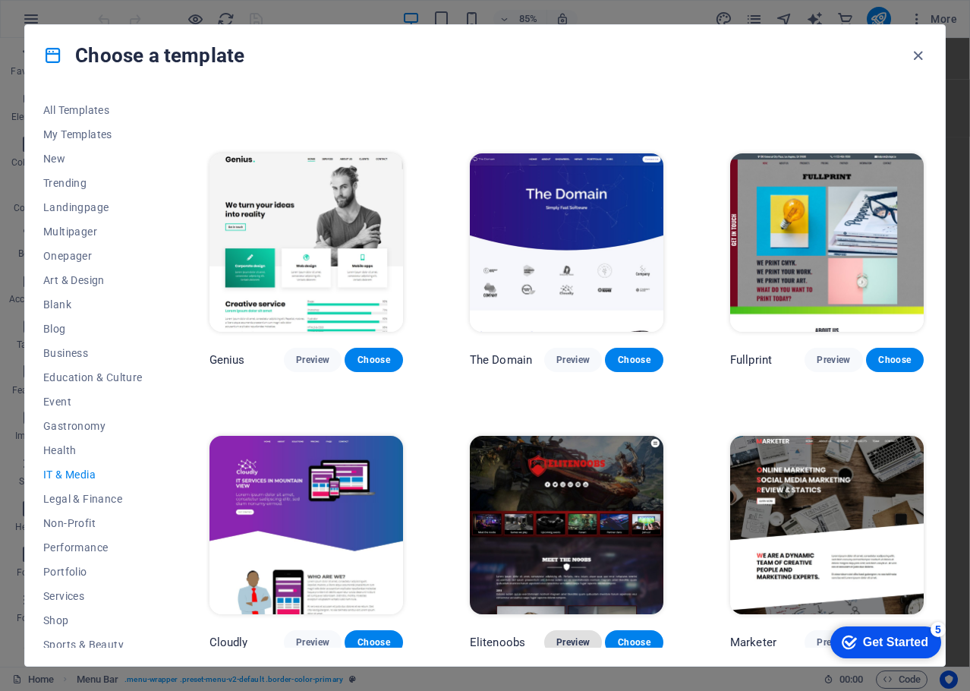
click at [572, 636] on span "Preview" at bounding box center [573, 642] width 33 height 12
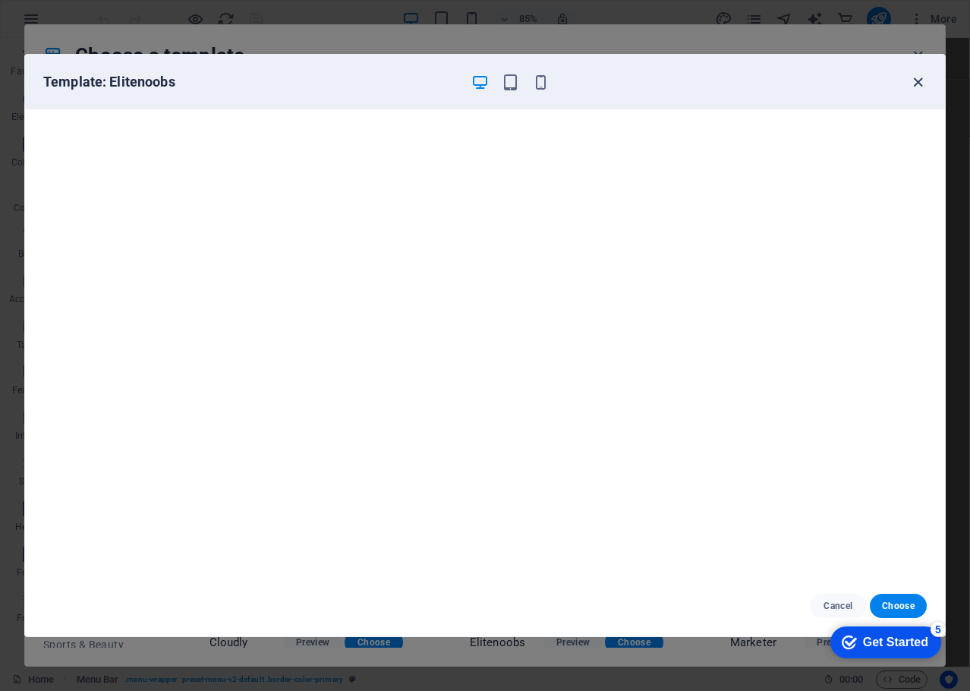
click at [917, 83] on icon "button" at bounding box center [918, 82] width 17 height 17
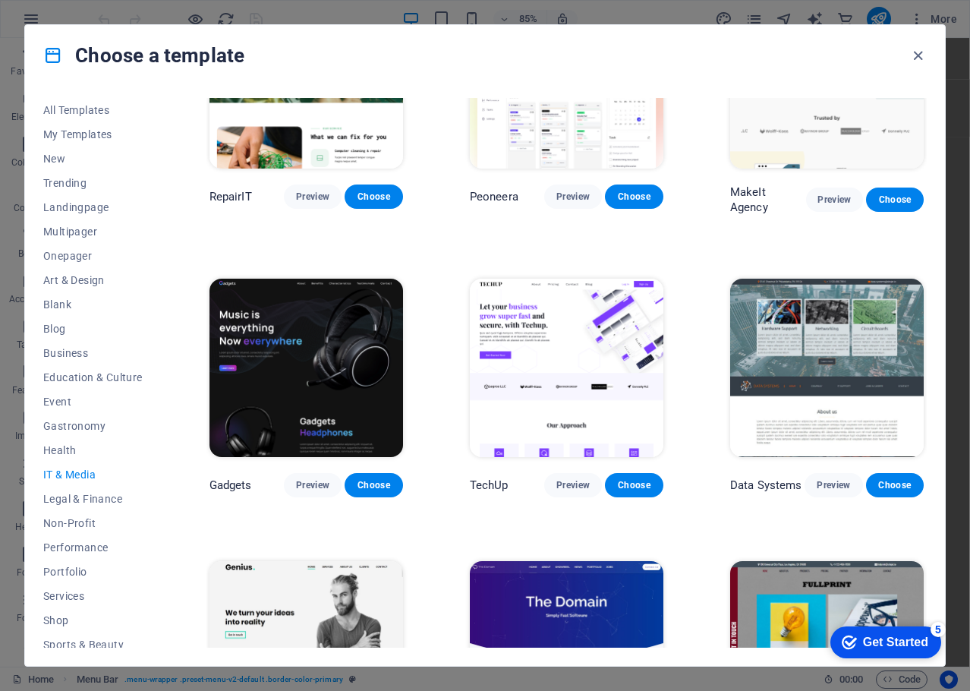
scroll to position [63, 0]
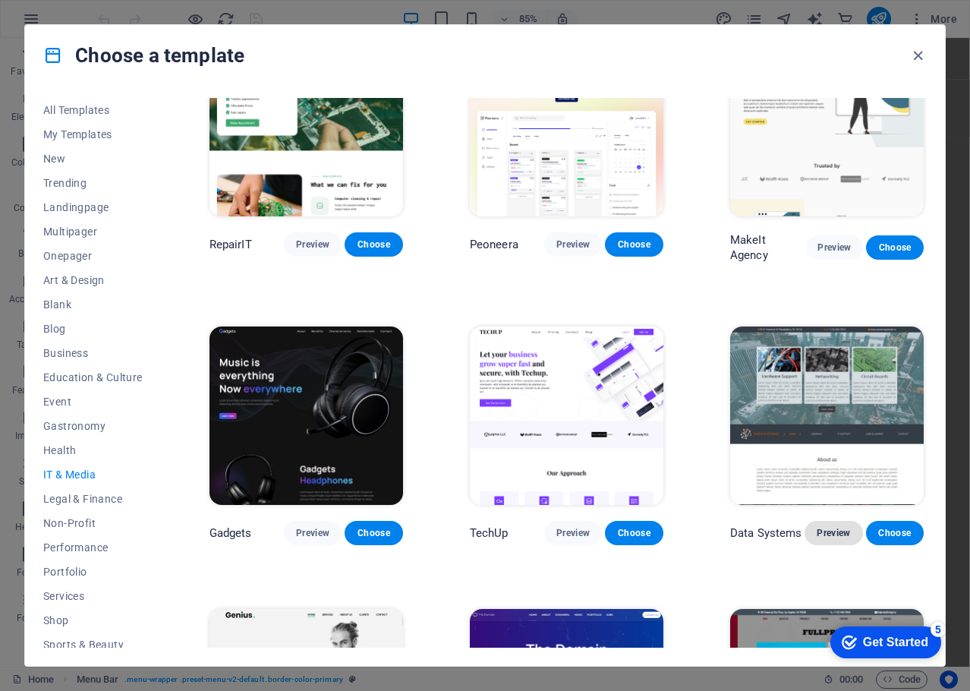
click at [825, 527] on span "Preview" at bounding box center [833, 533] width 33 height 12
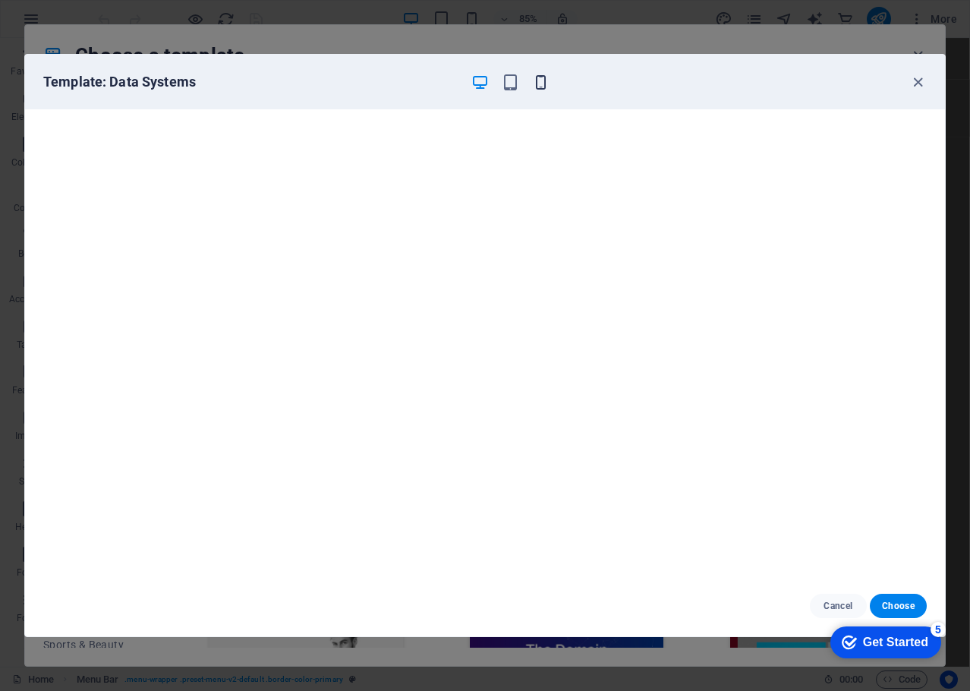
click at [541, 80] on icon "button" at bounding box center [540, 82] width 17 height 17
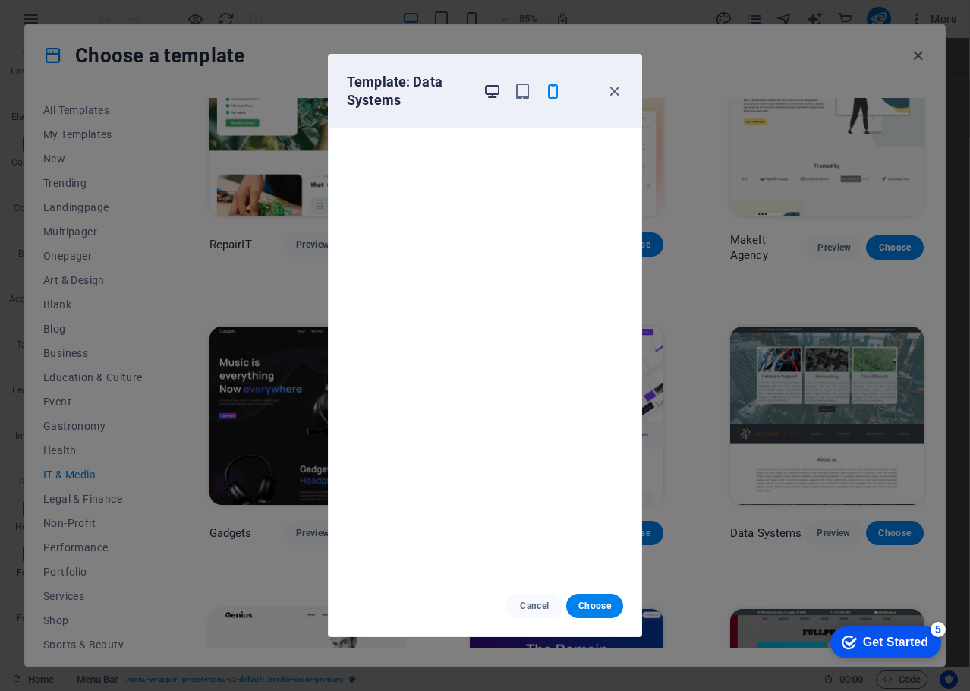
click at [490, 97] on icon "button" at bounding box center [492, 91] width 17 height 17
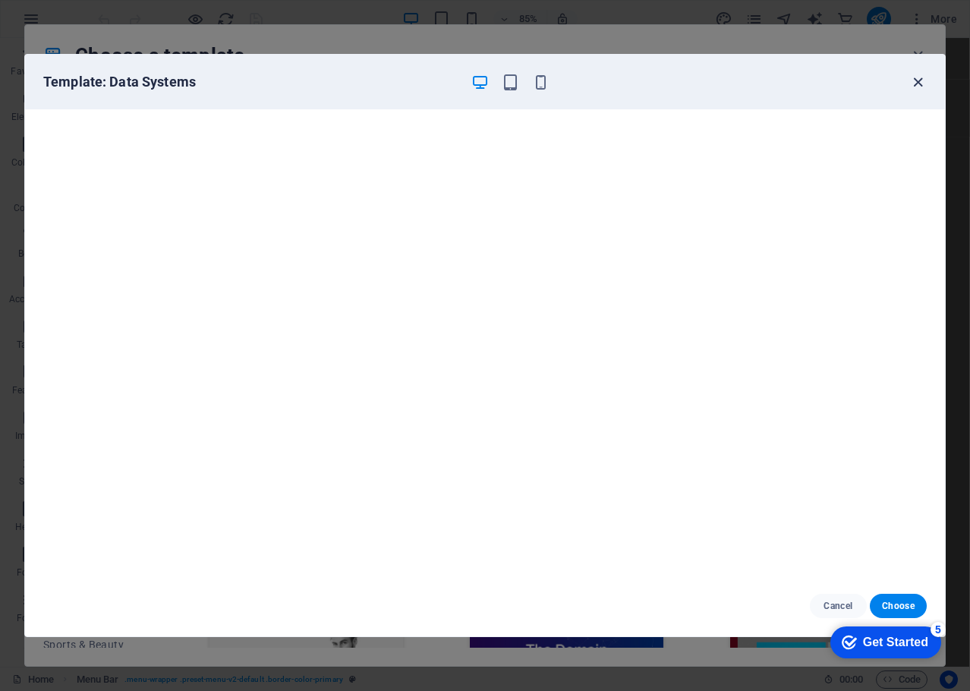
click at [918, 82] on icon "button" at bounding box center [918, 82] width 17 height 17
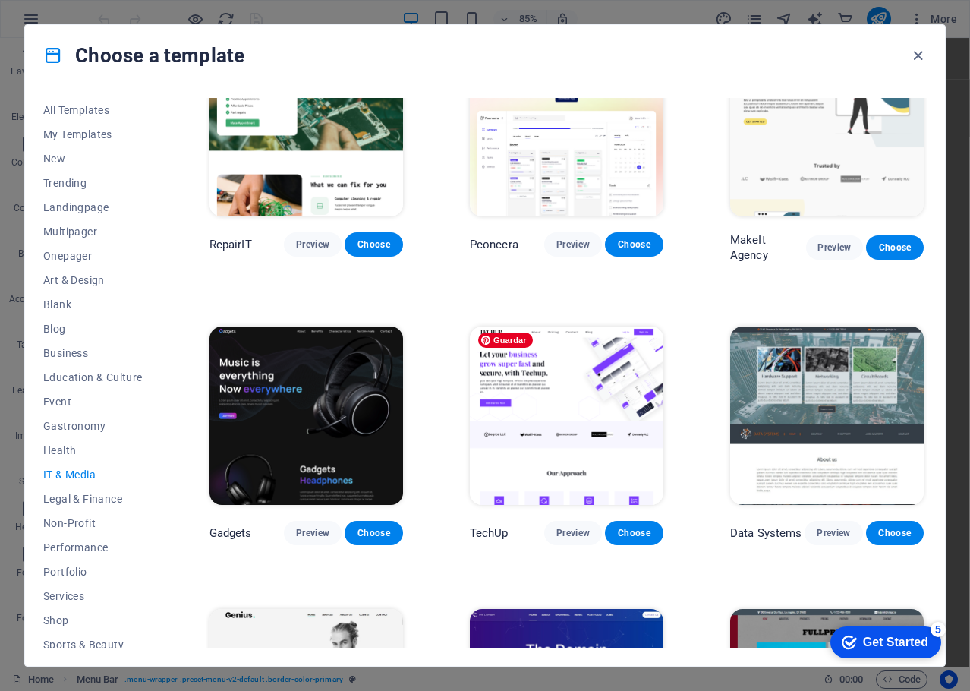
click at [588, 406] on img at bounding box center [567, 416] width 194 height 178
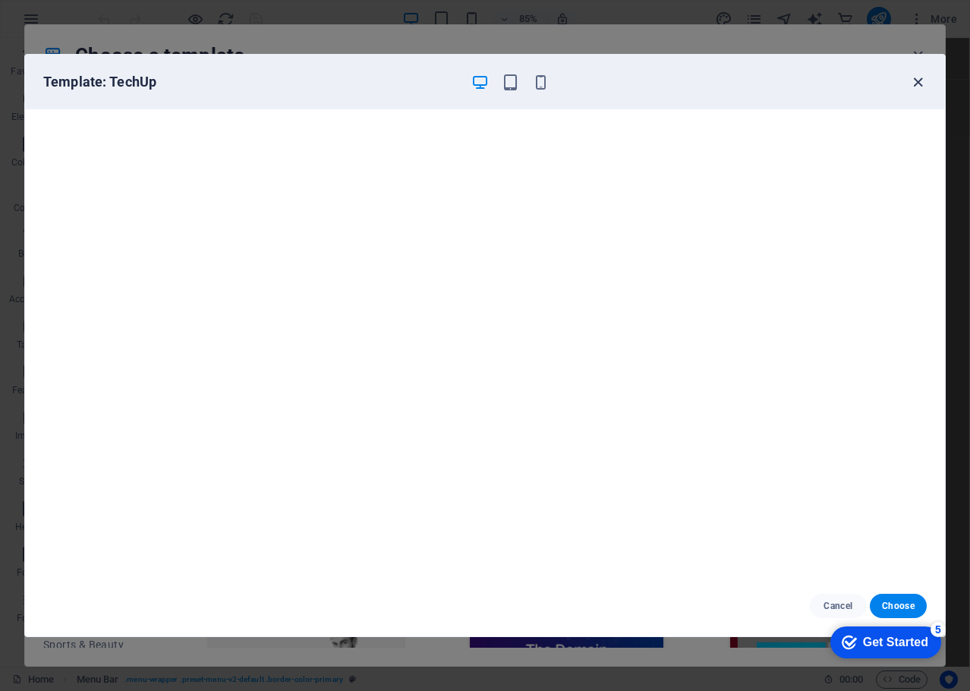
click at [918, 83] on icon "button" at bounding box center [918, 82] width 17 height 17
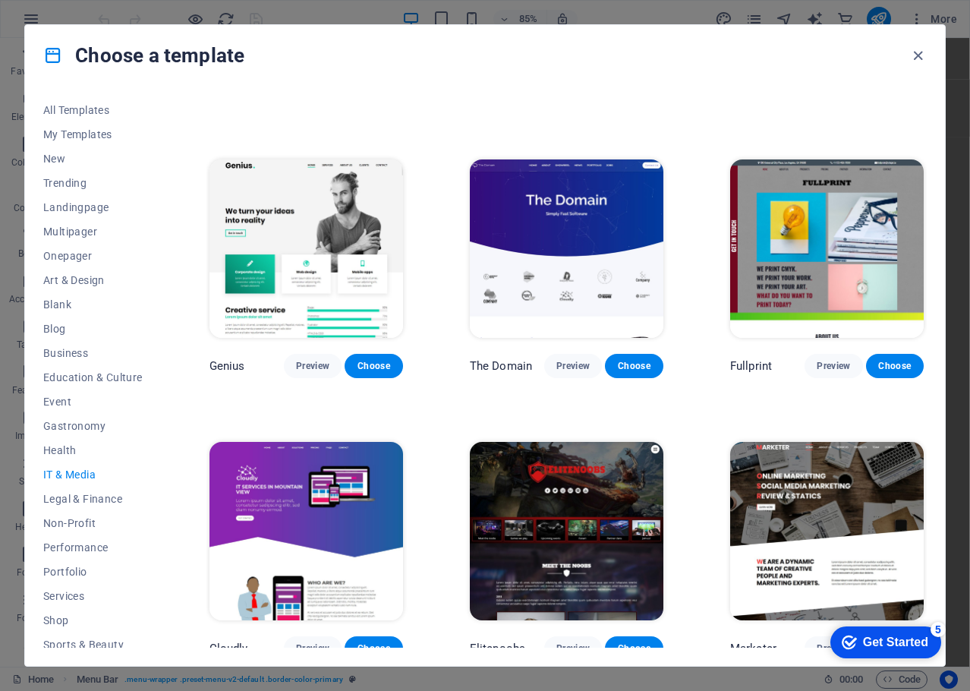
scroll to position [519, 0]
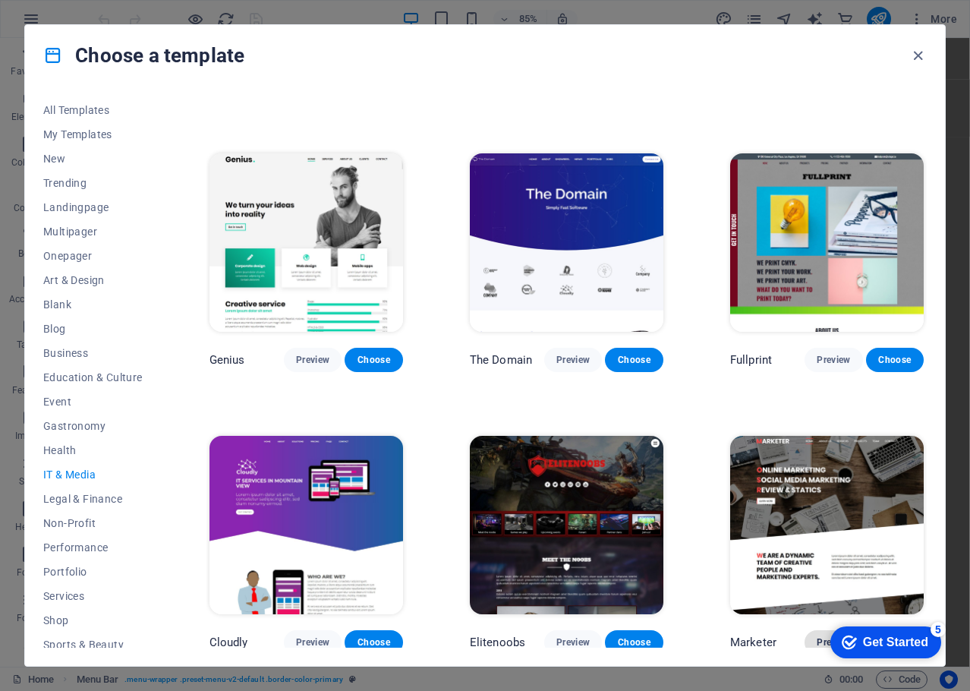
click at [817, 639] on span "Preview" at bounding box center [833, 642] width 33 height 12
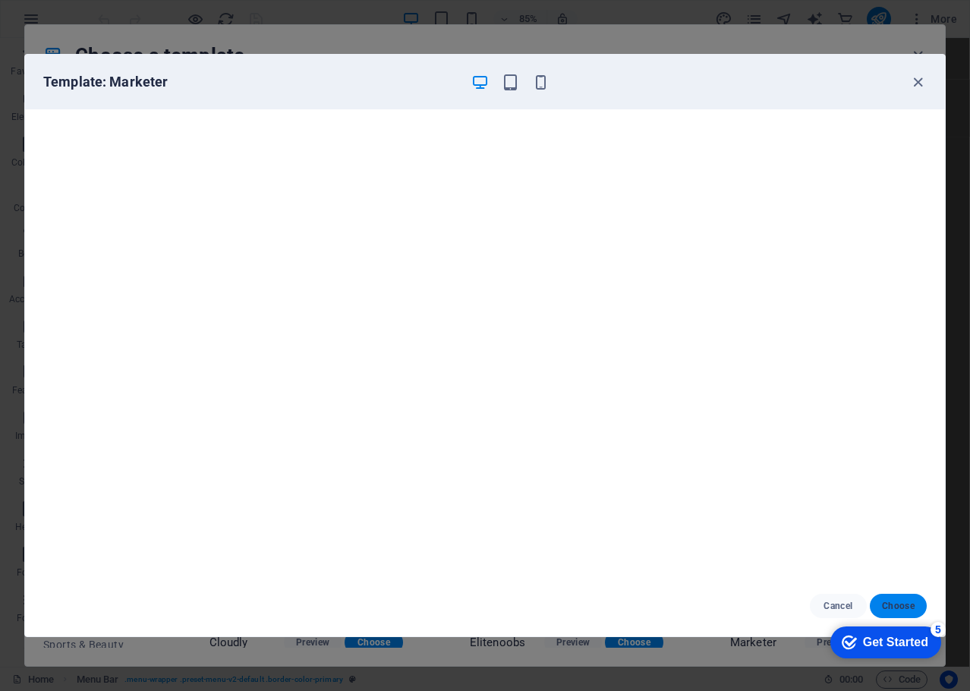
click at [899, 604] on span "Choose" at bounding box center [898, 606] width 33 height 12
